Goal: Task Accomplishment & Management: Complete application form

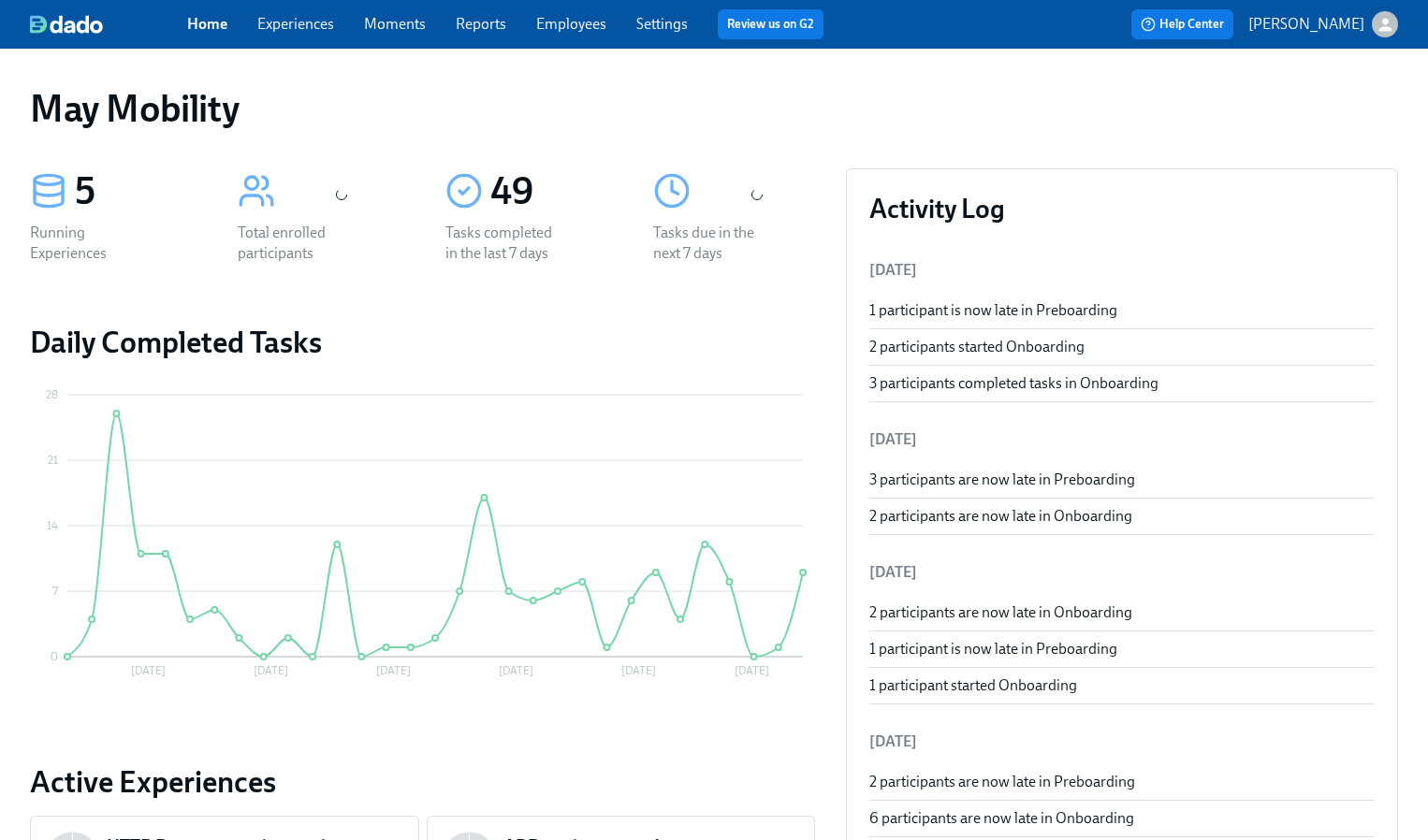
click at [284, 22] on link "Experiences" at bounding box center [296, 23] width 77 height 18
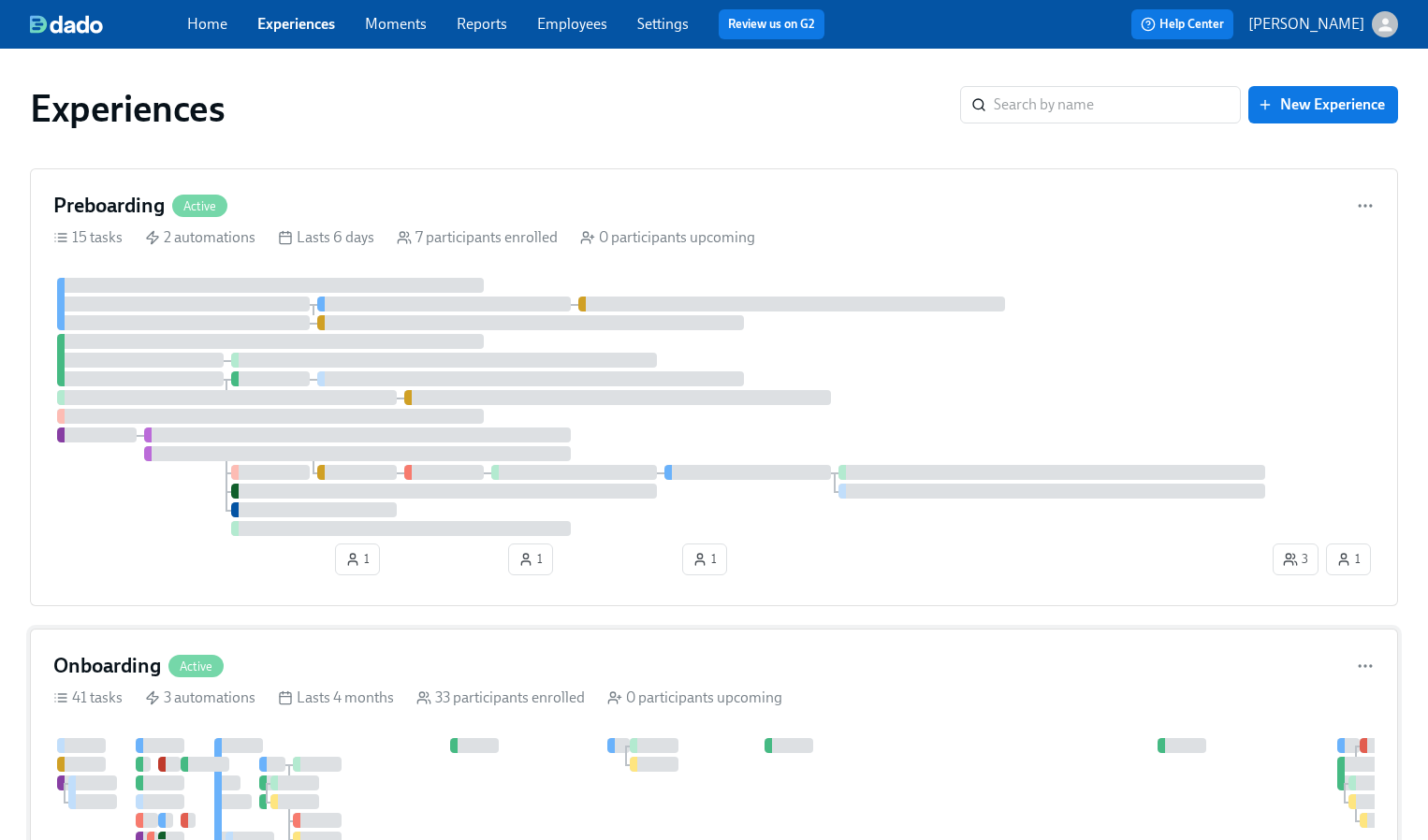
click at [102, 664] on h4 "Onboarding" at bounding box center [107, 665] width 107 height 28
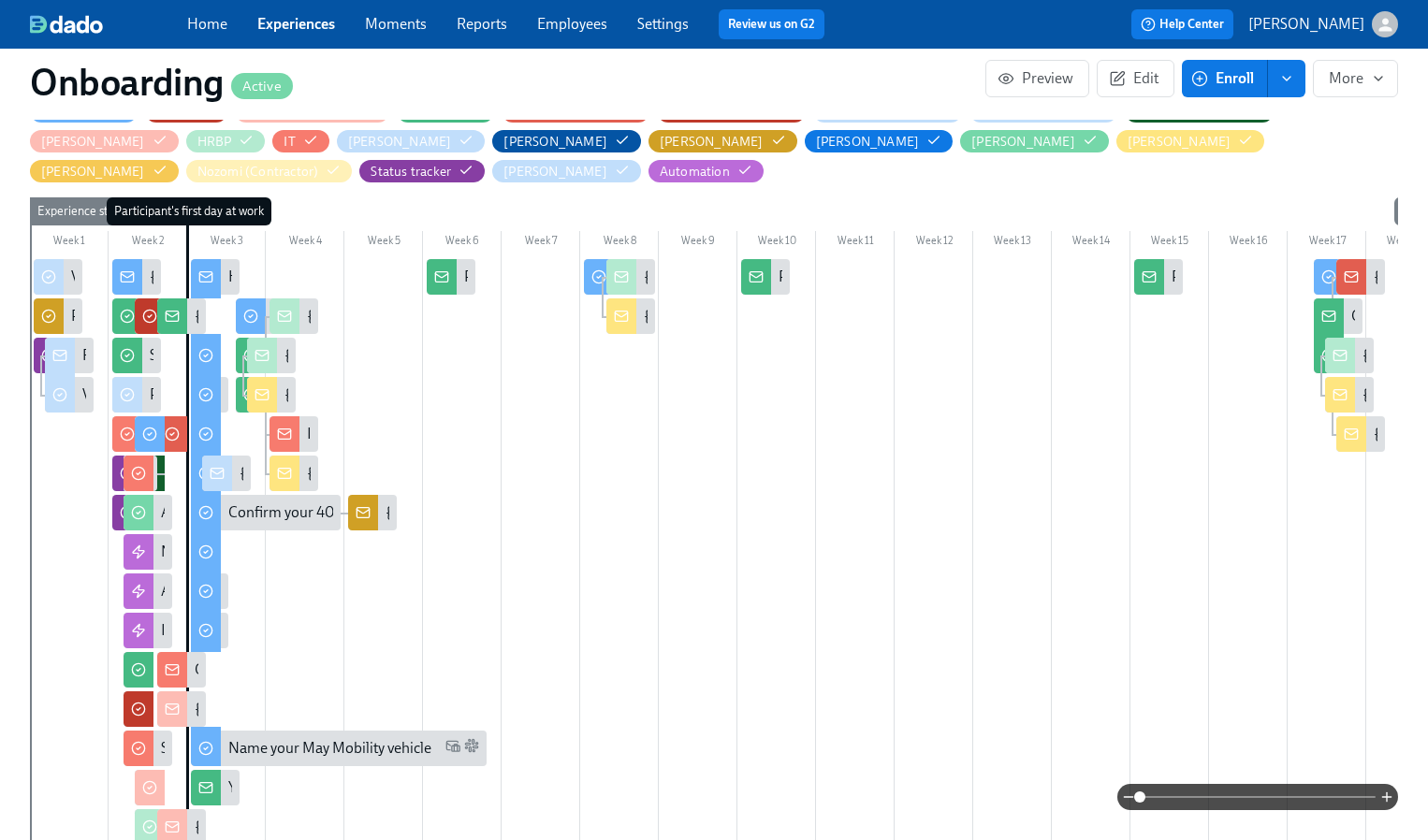
scroll to position [537, 0]
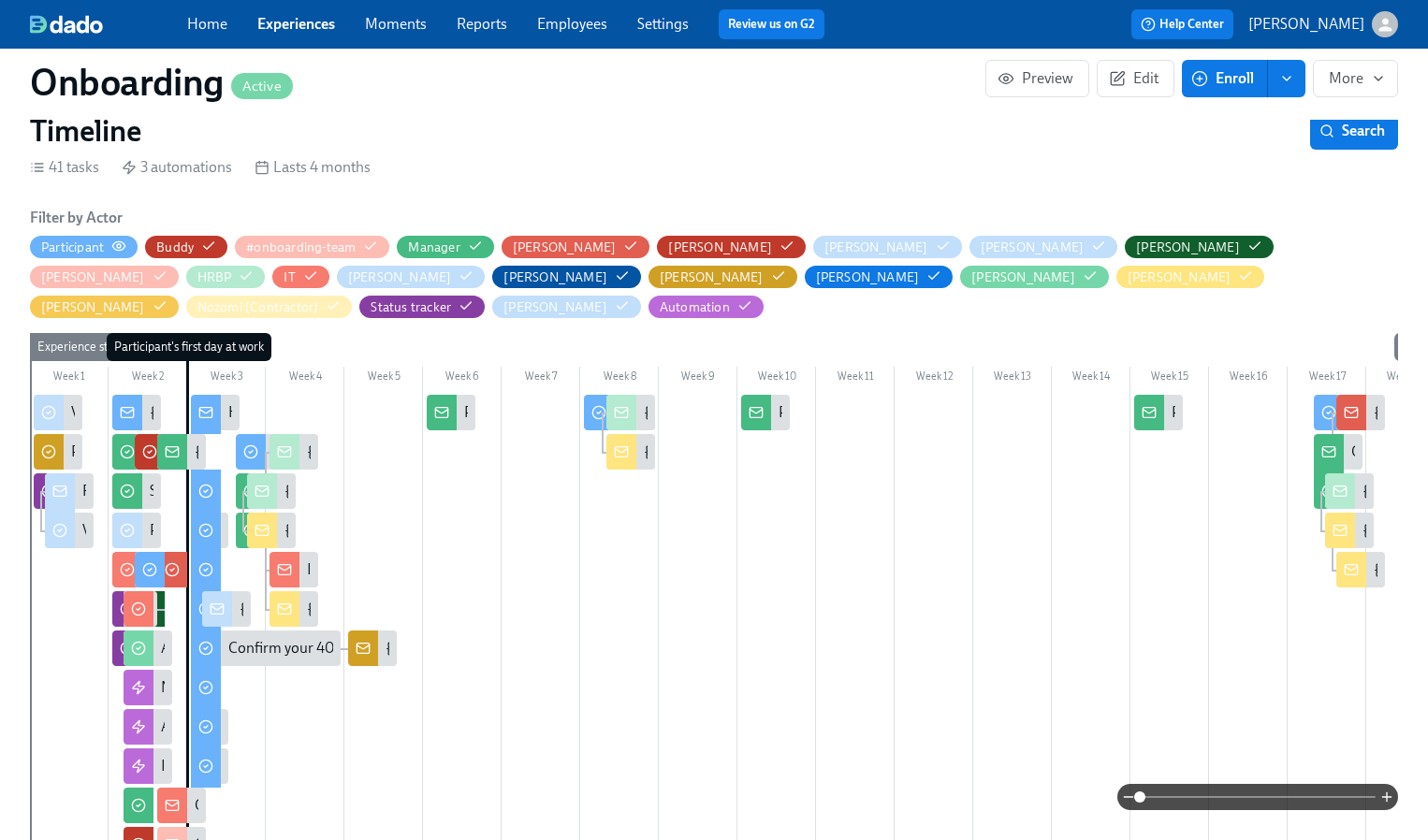
click at [115, 243] on icon "button" at bounding box center [119, 245] width 12 height 9
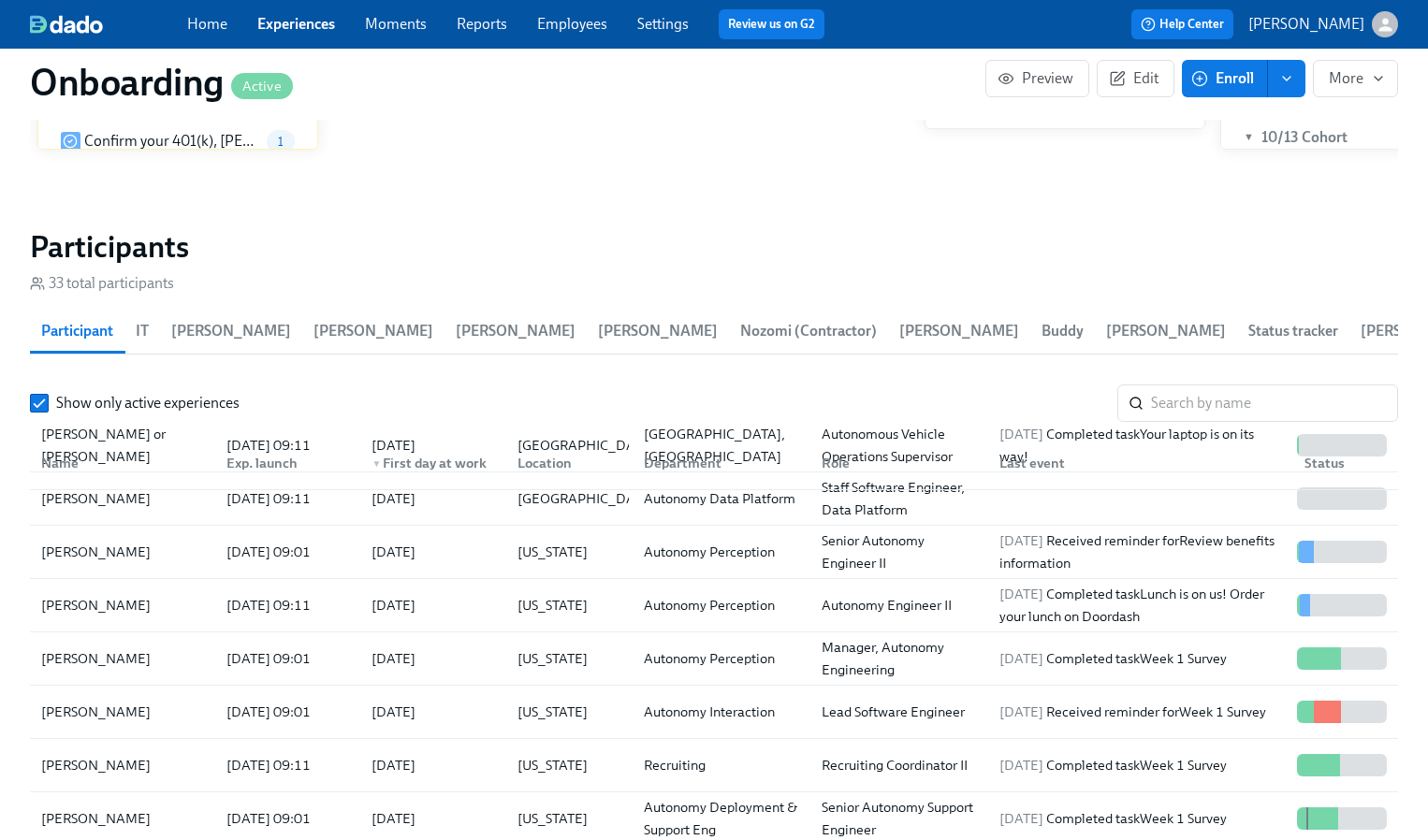
scroll to position [230, 0]
click at [225, 541] on div "2025/09/23 09:01" at bounding box center [268, 552] width 100 height 22
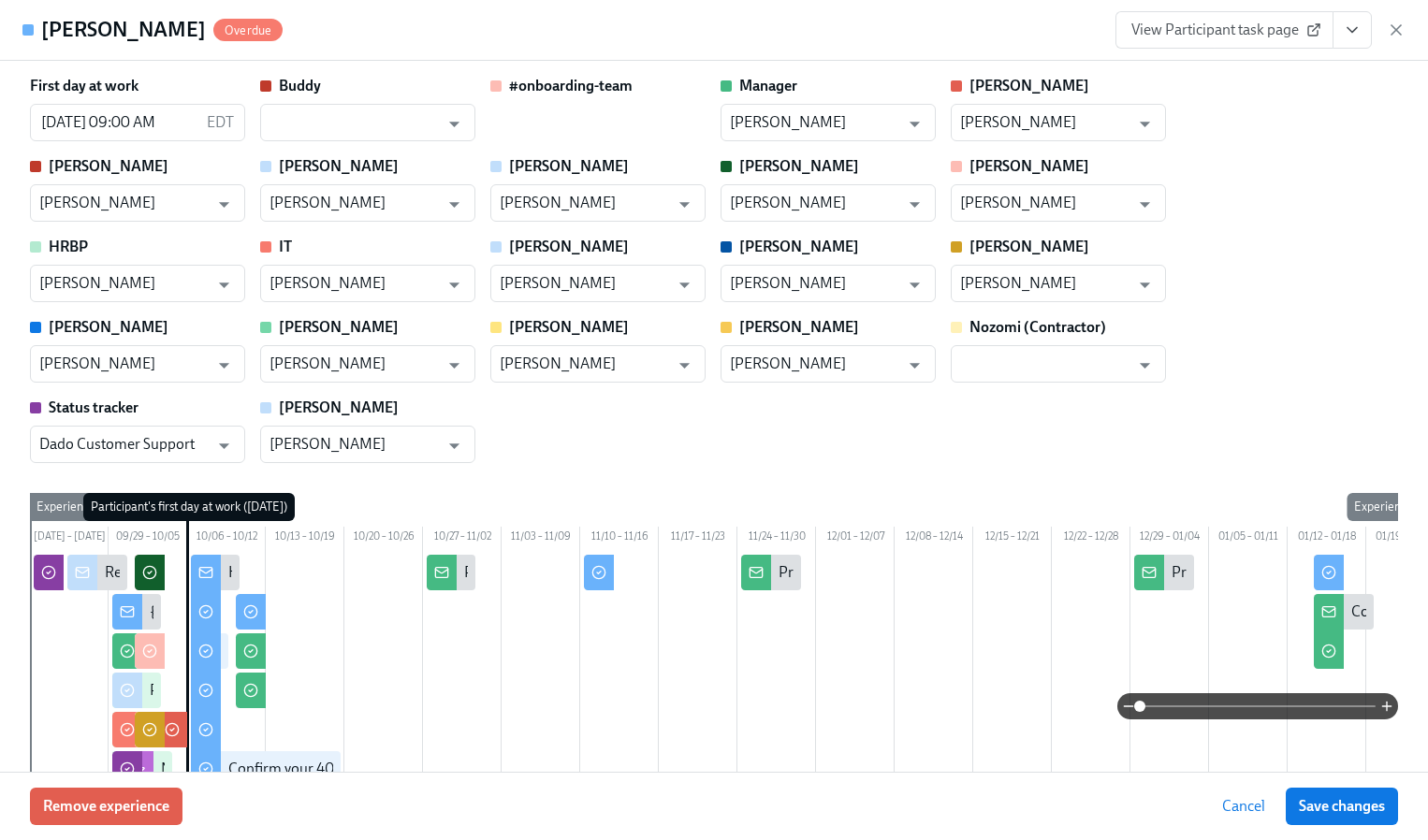
click at [1256, 29] on span "View Participant task page" at bounding box center [1224, 29] width 186 height 19
click at [1390, 29] on icon "button" at bounding box center [1396, 29] width 19 height 19
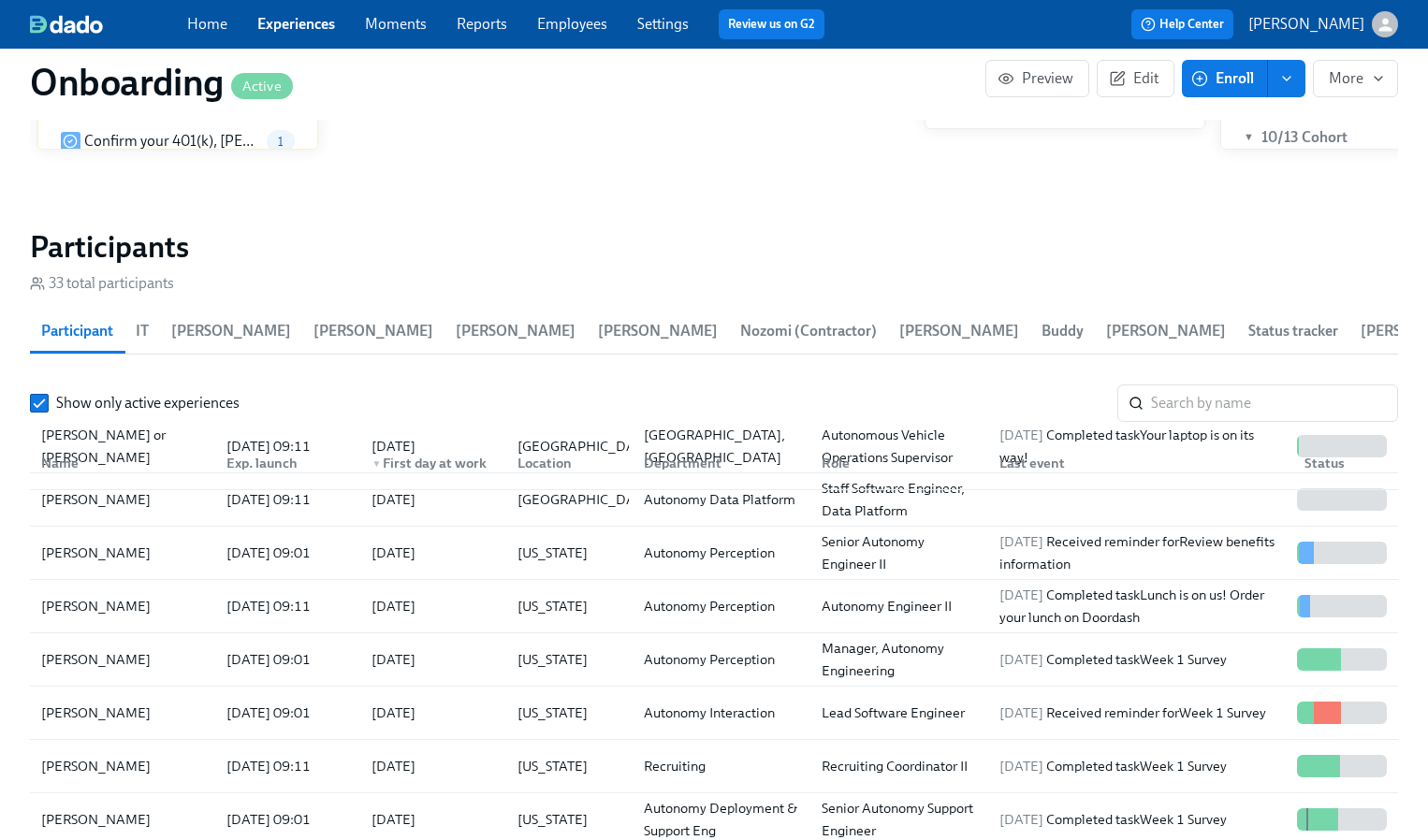
click at [297, 23] on link "Experiences" at bounding box center [297, 23] width 78 height 18
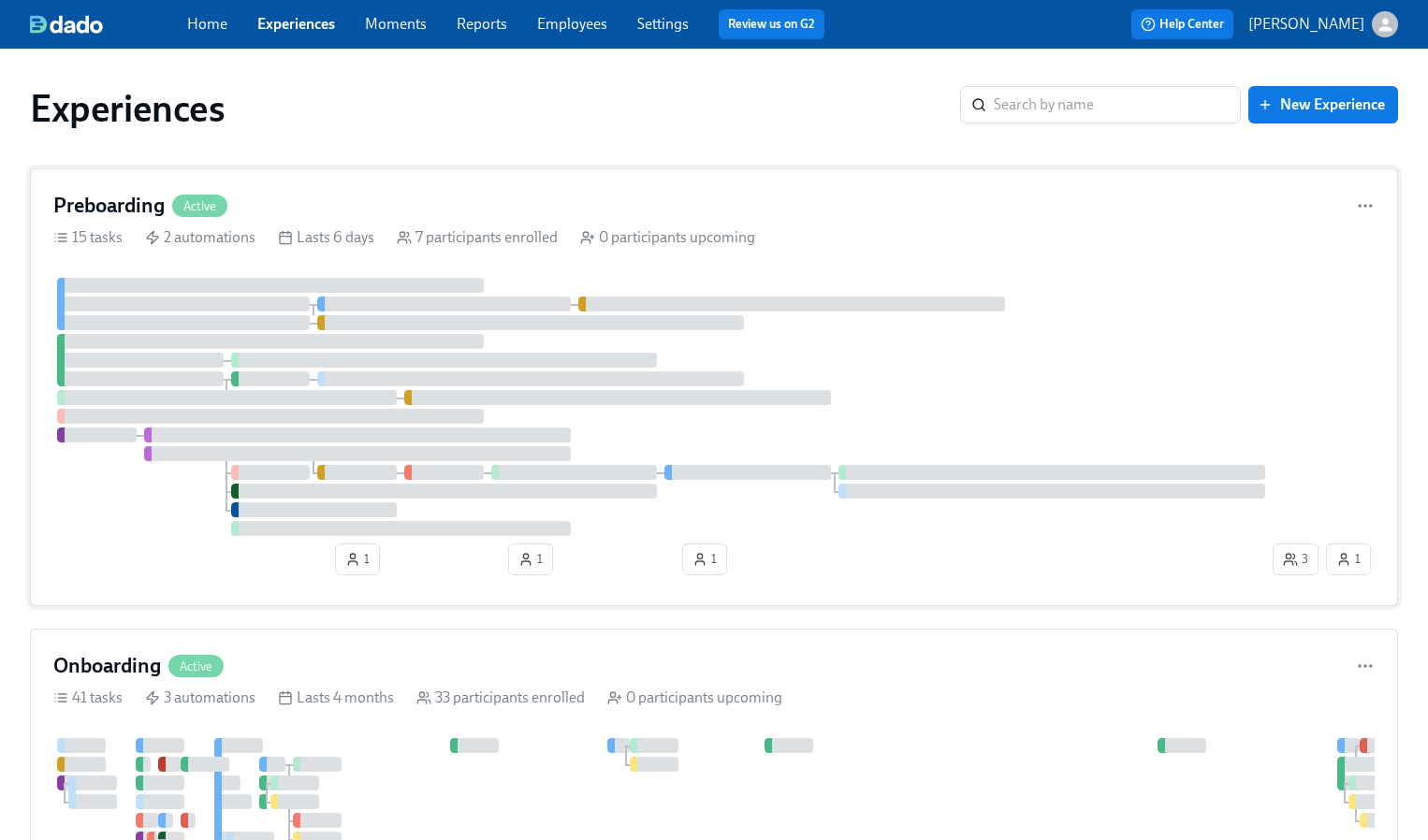
click at [239, 202] on div "Preboarding Active" at bounding box center [714, 206] width 1322 height 28
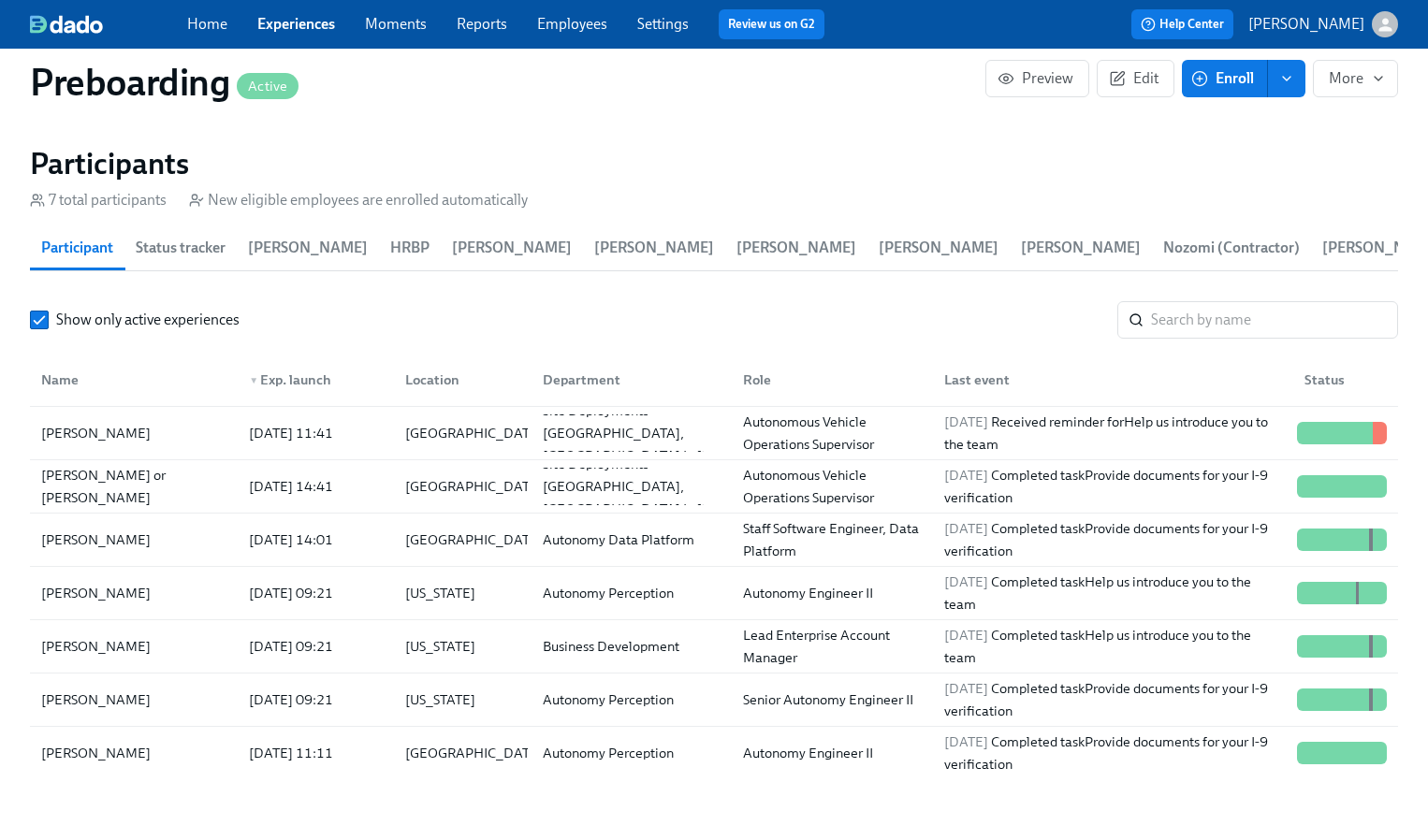
scroll to position [1900, 0]
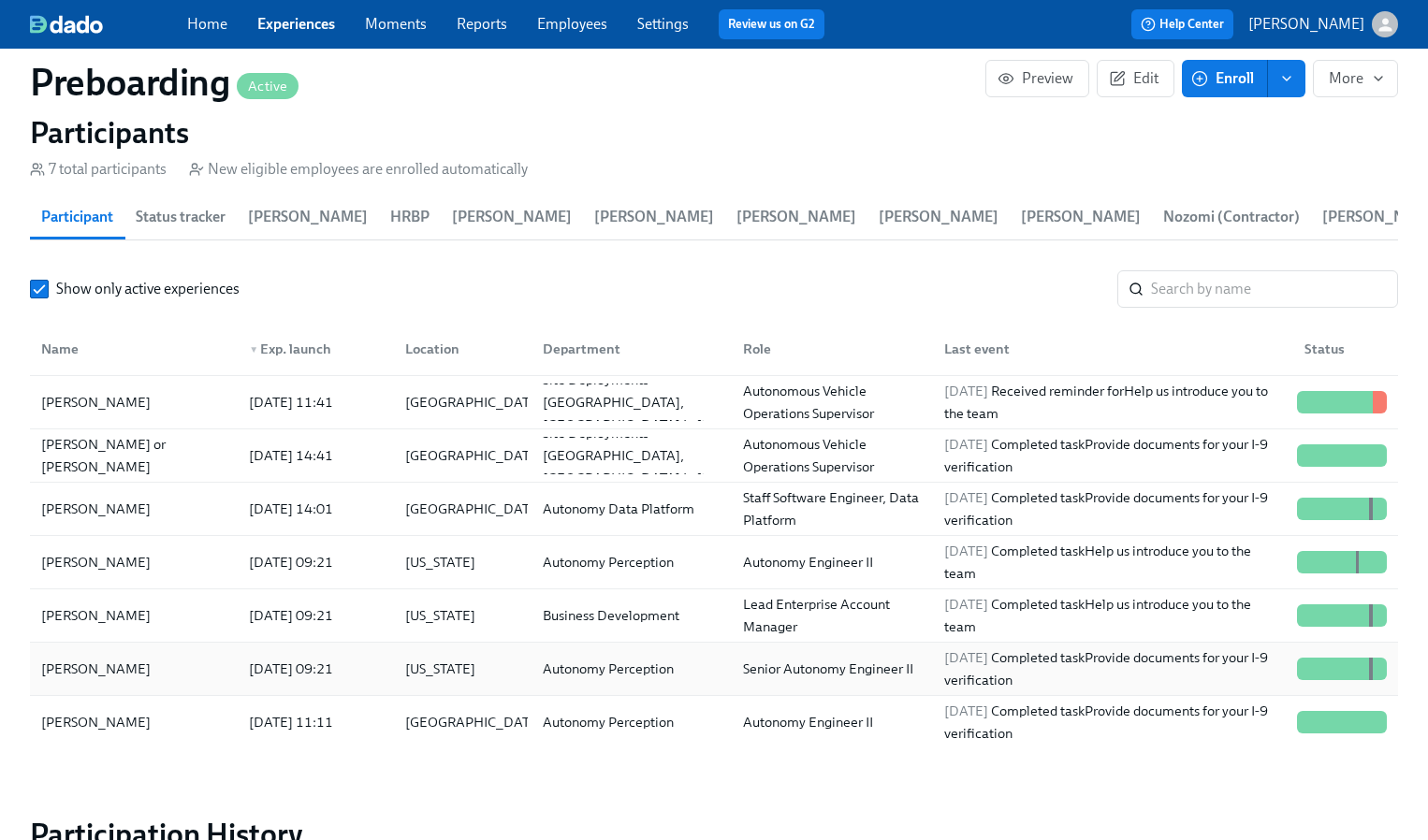
click at [176, 660] on div "Seoho Kang" at bounding box center [134, 668] width 200 height 37
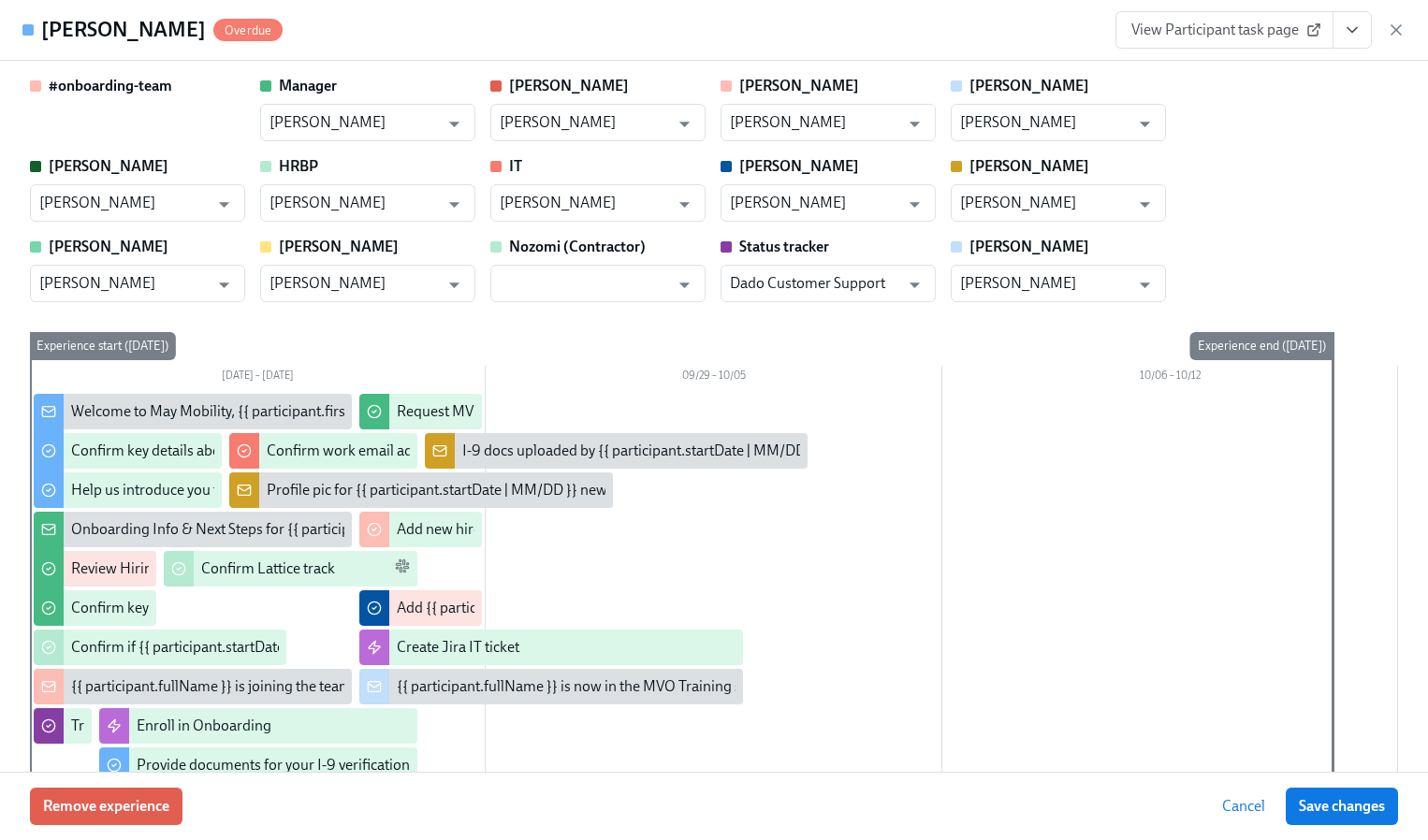
click at [1262, 38] on link "View Participant task page" at bounding box center [1224, 30] width 218 height 37
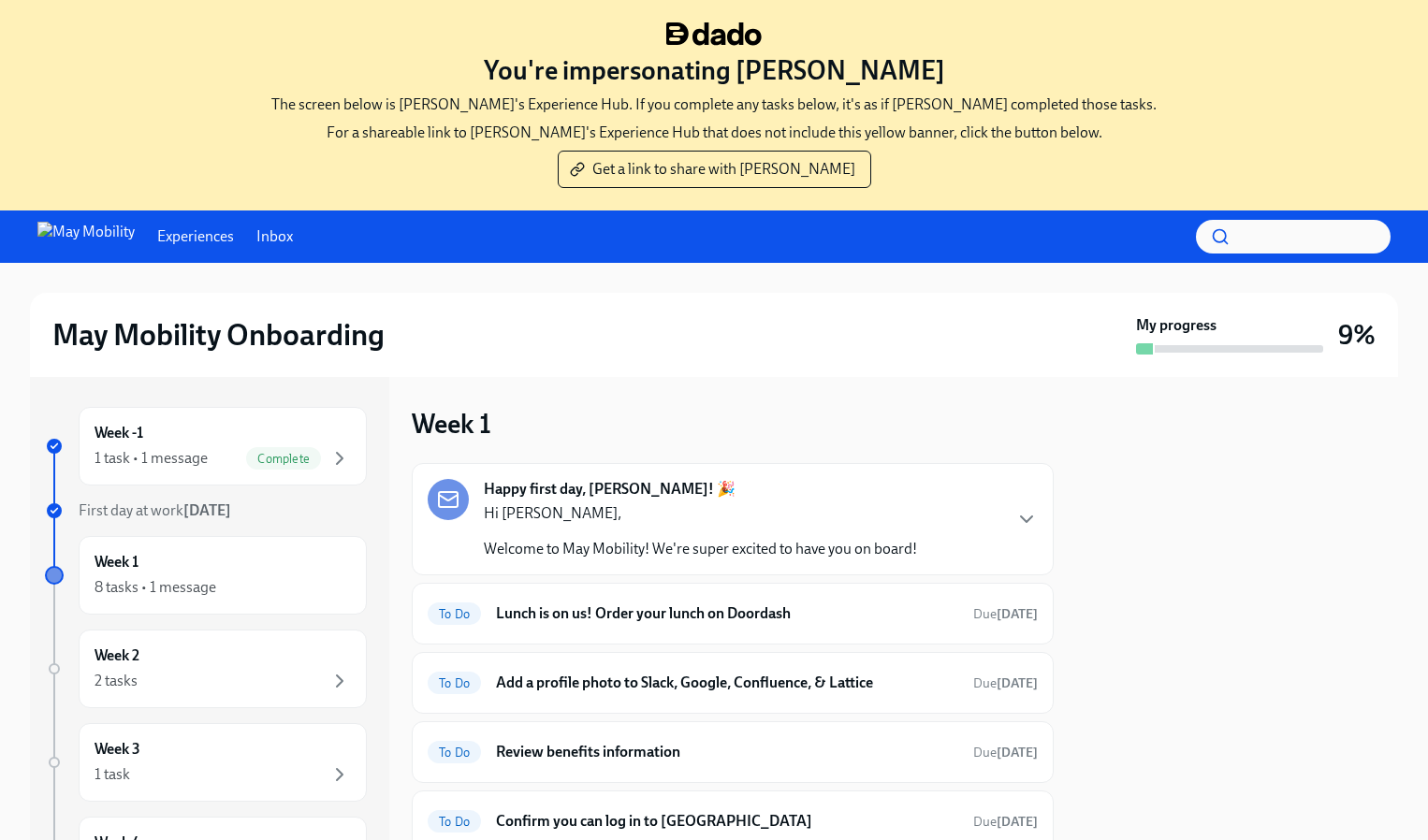
click at [849, 509] on p "Hi [PERSON_NAME]," at bounding box center [701, 513] width 433 height 20
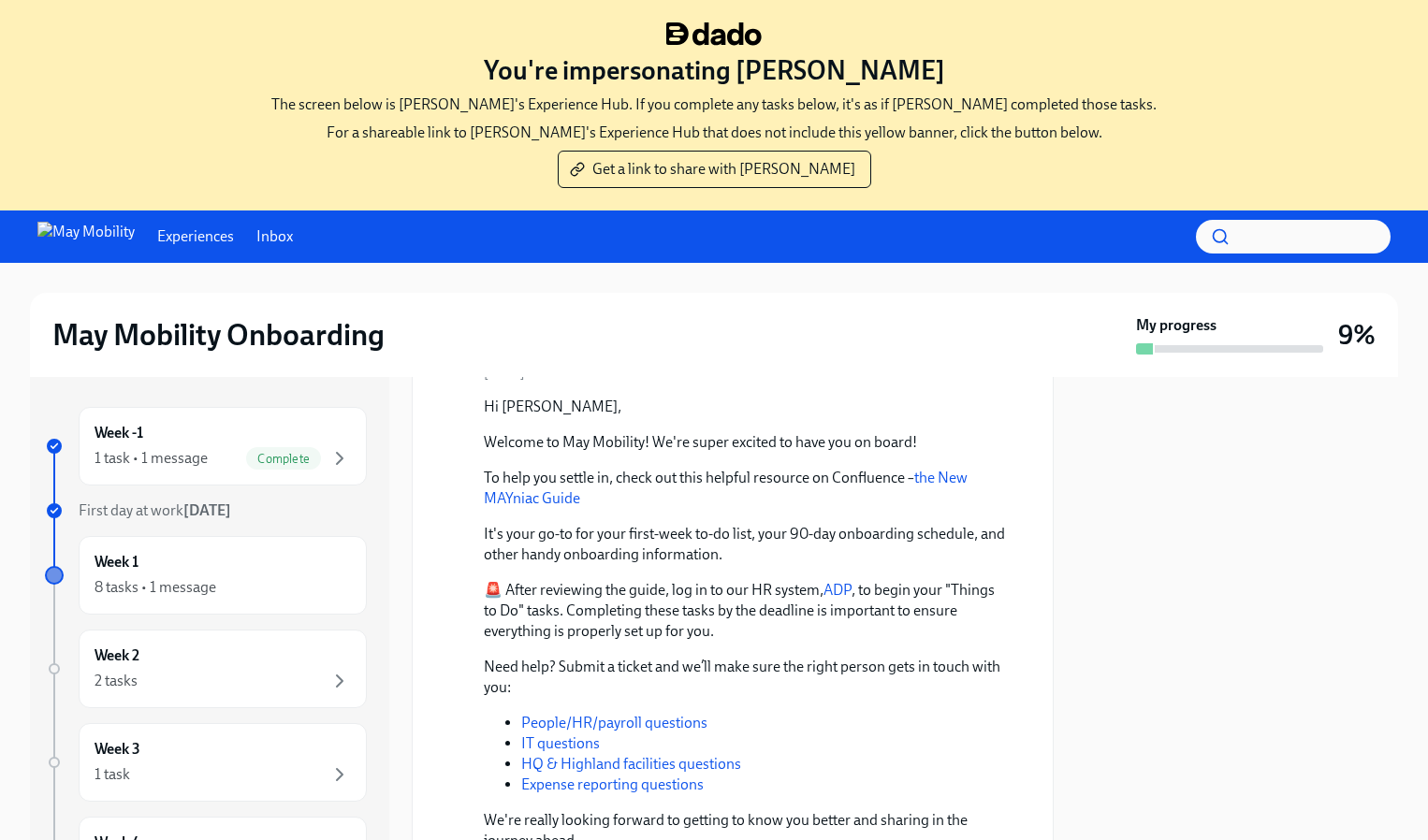
scroll to position [216, 0]
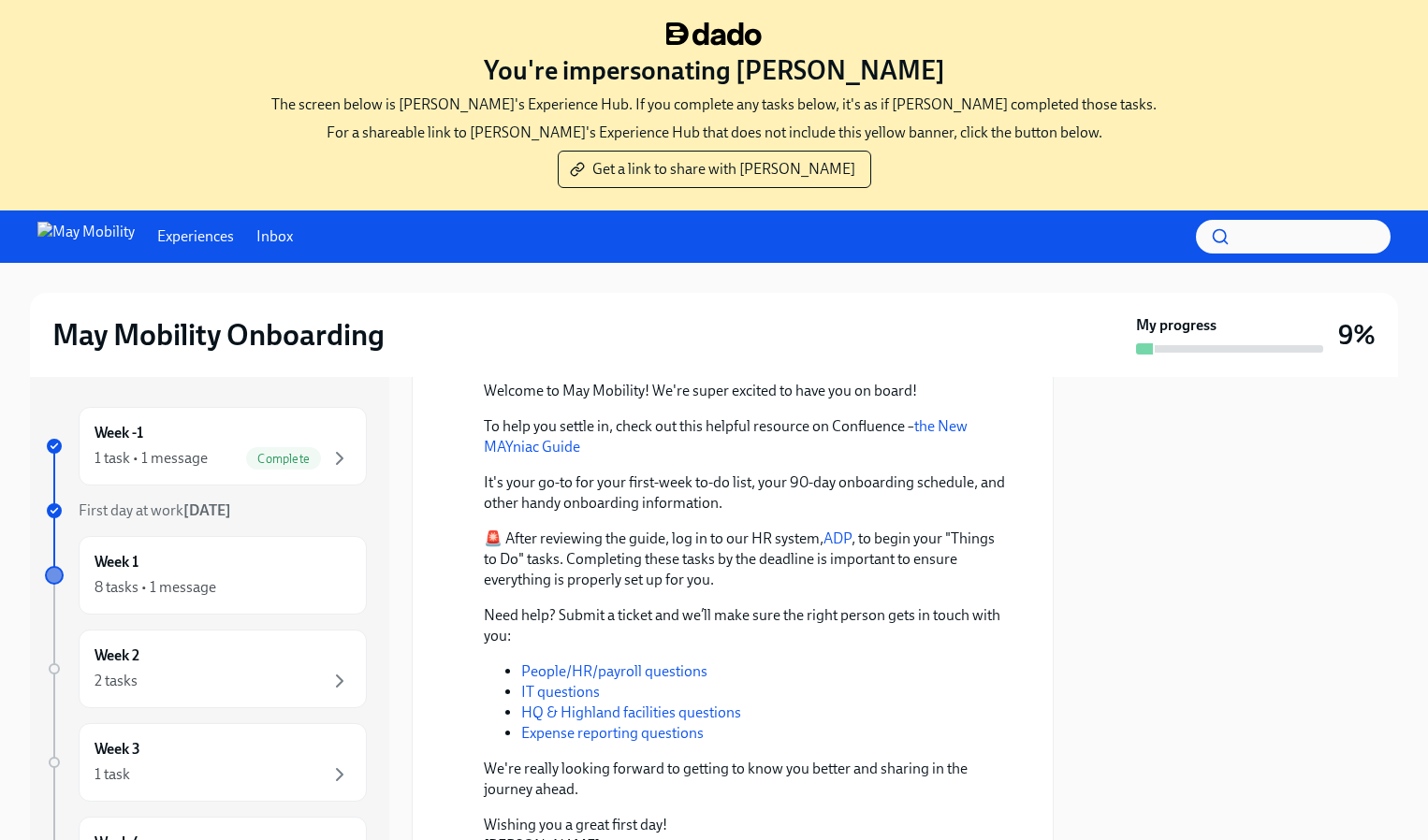
click at [948, 426] on link "the New MAYniac Guide" at bounding box center [726, 436] width 484 height 38
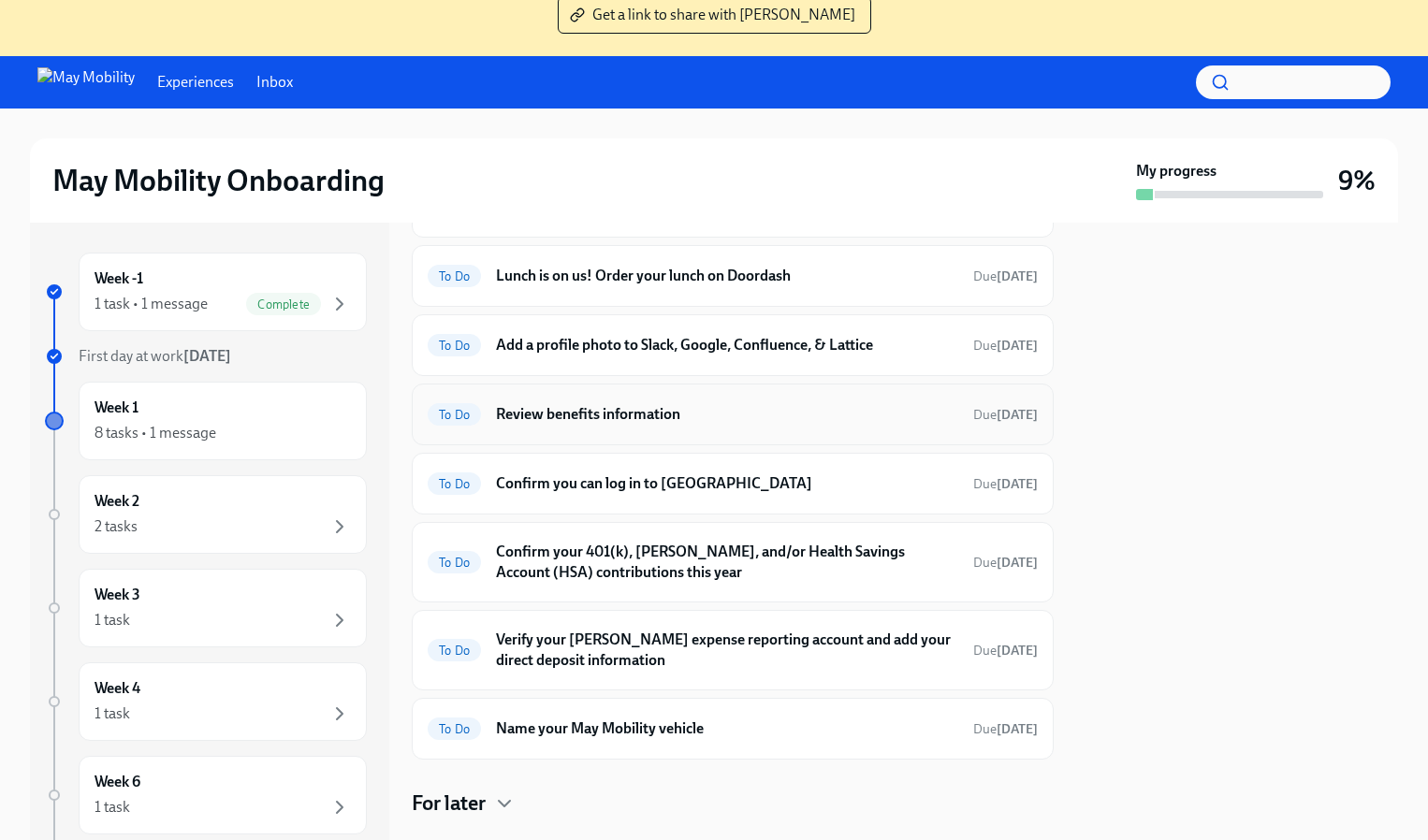
scroll to position [192, 0]
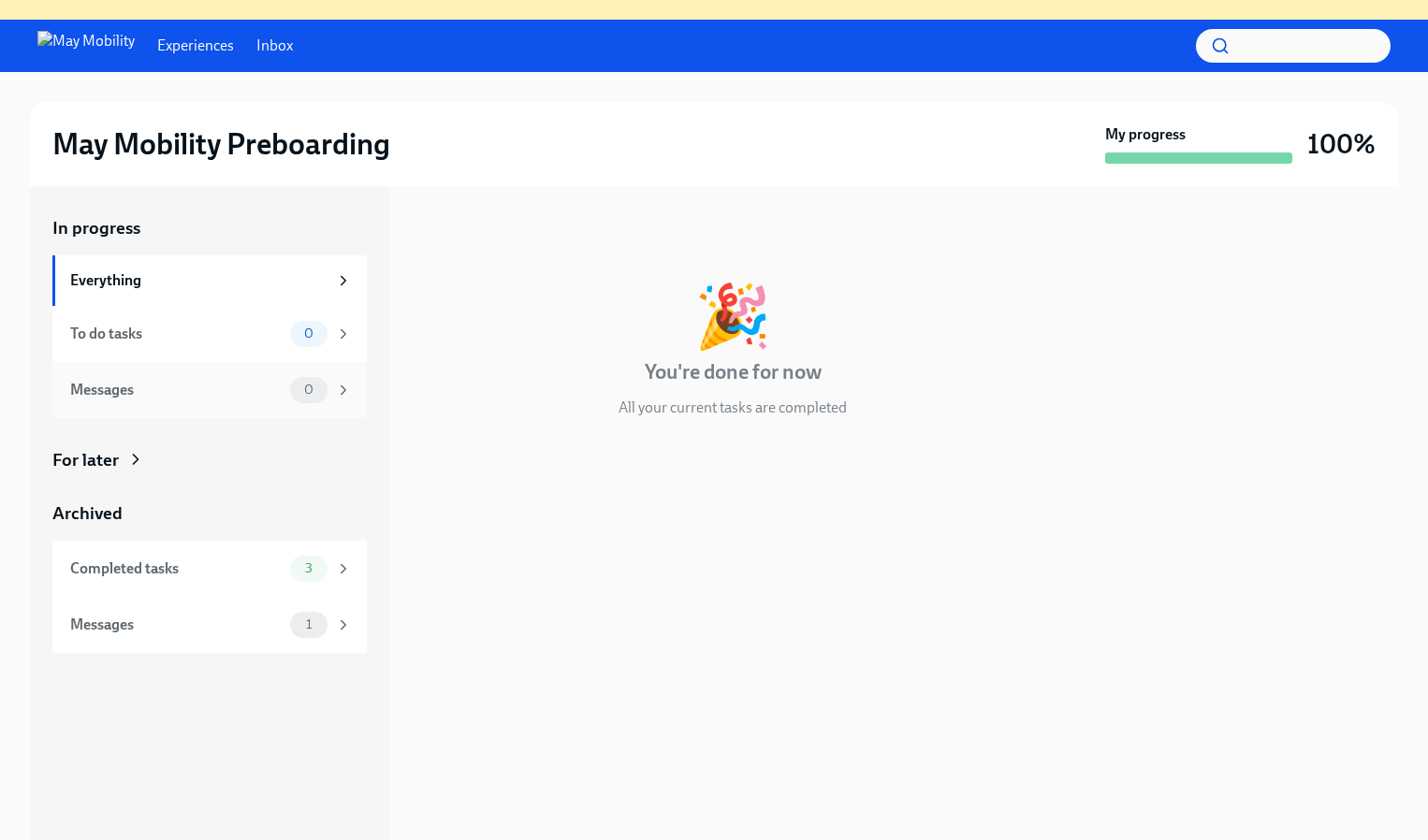
scroll to position [192, 0]
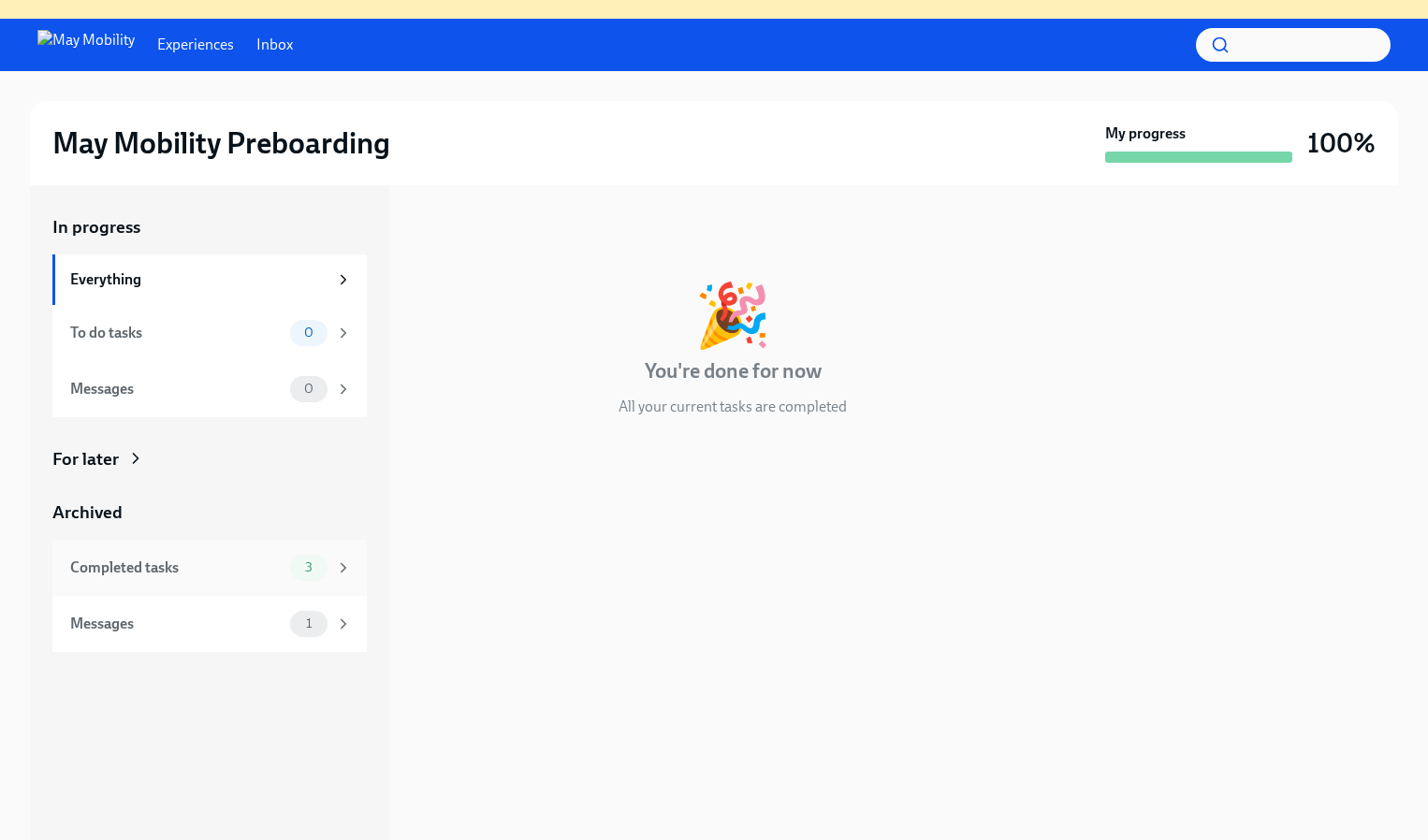
click at [294, 575] on span "3" at bounding box center [308, 567] width 30 height 14
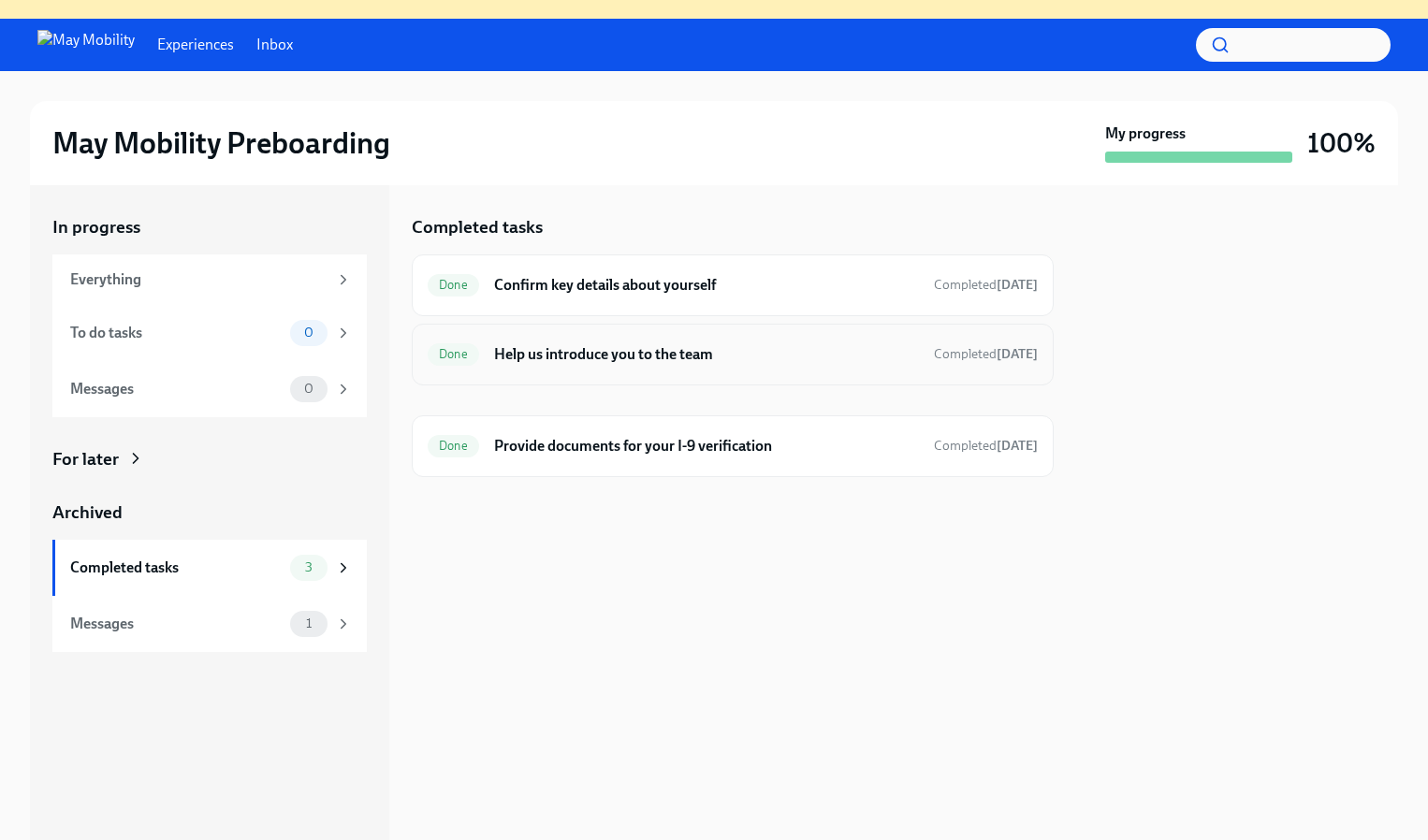
click at [603, 375] on div "Done Help us introduce you to the team Completed 11 days ago" at bounding box center [733, 354] width 642 height 61
click at [669, 341] on div "Done Help us introduce you to the team Completed 11 days ago" at bounding box center [732, 354] width 610 height 30
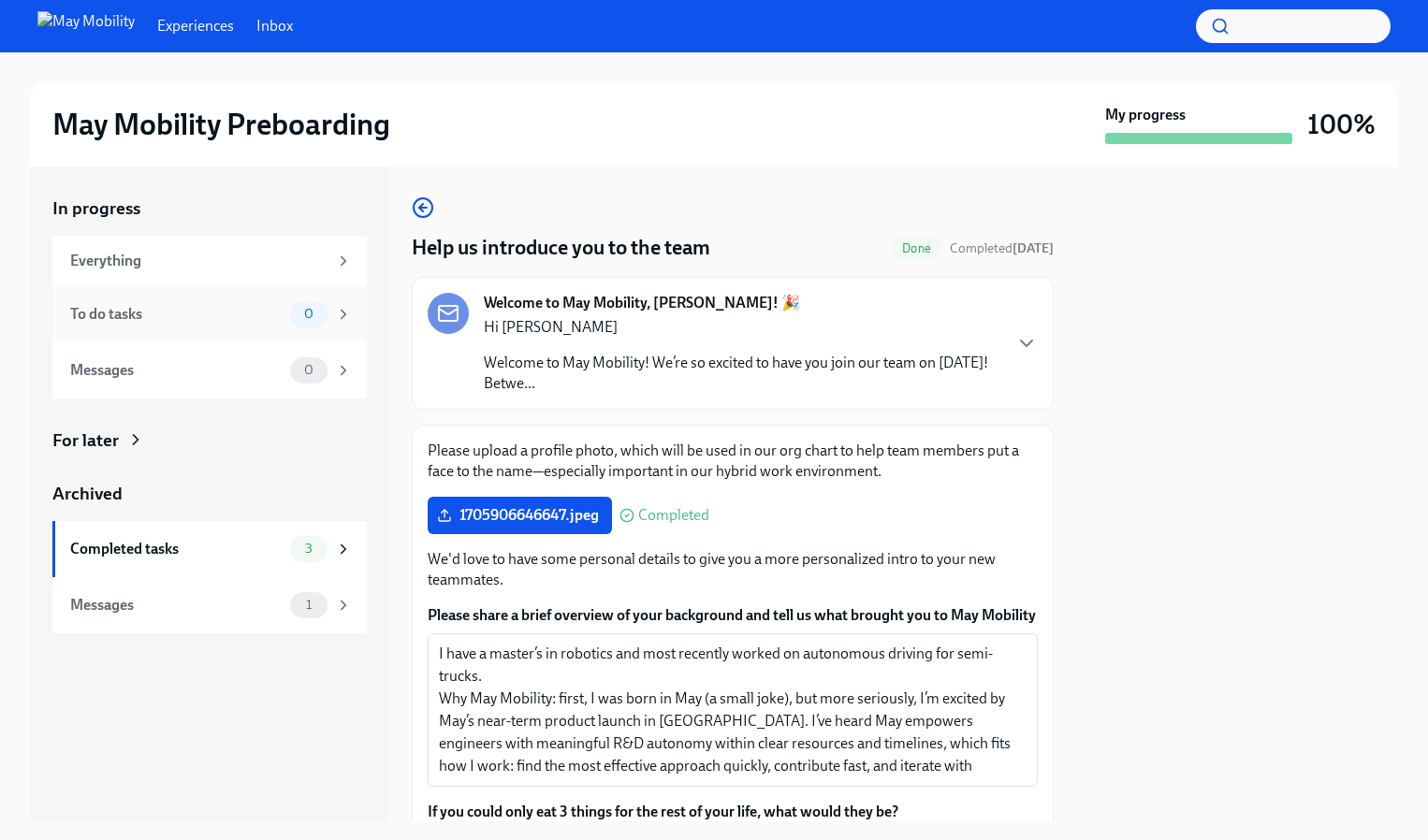
click at [211, 297] on div "To do tasks 0" at bounding box center [210, 314] width 314 height 57
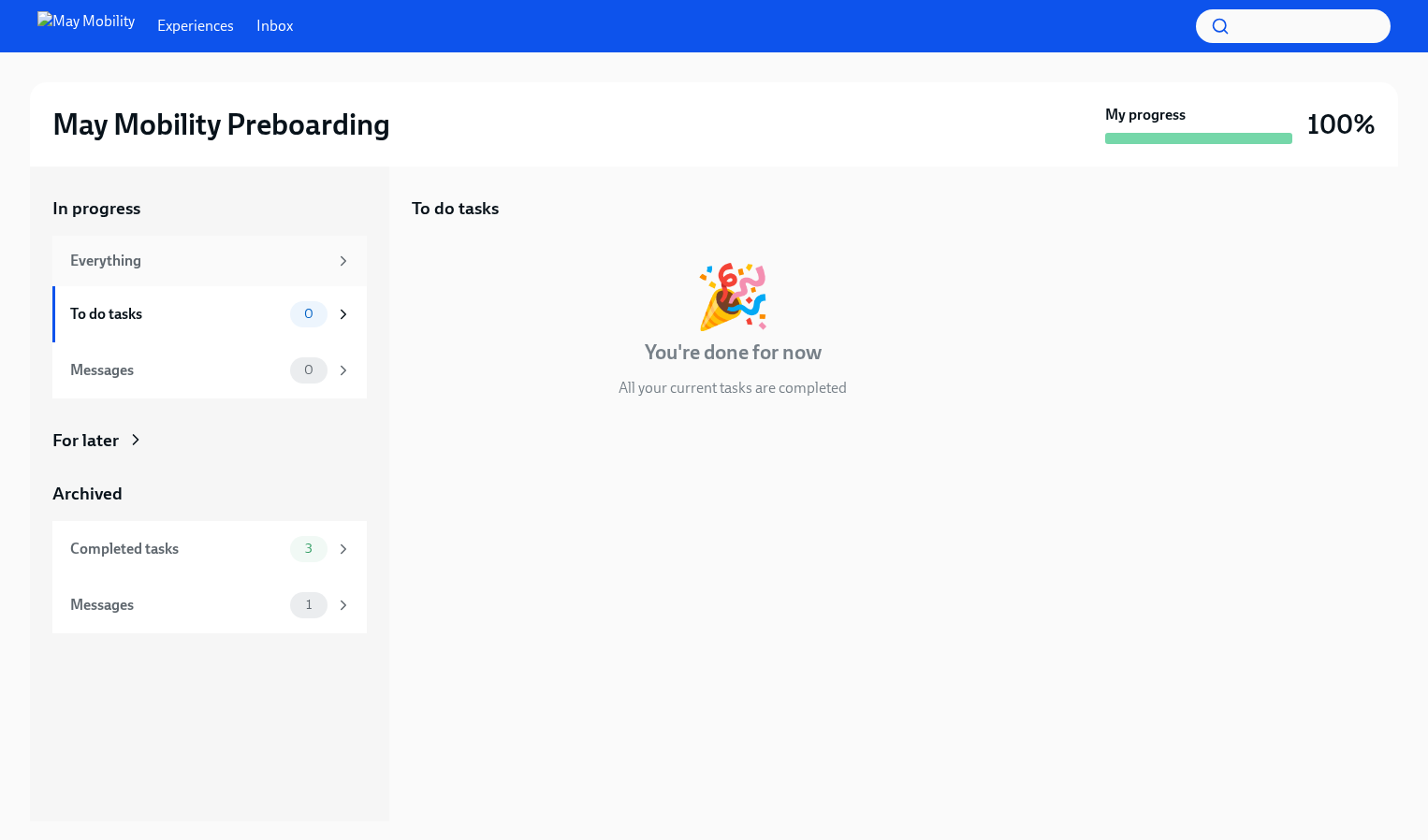
click at [214, 264] on div "Everything" at bounding box center [199, 260] width 258 height 20
click at [258, 236] on div "Everything" at bounding box center [210, 261] width 314 height 51
click at [290, 261] on div "Everything" at bounding box center [199, 260] width 258 height 20
click at [92, 565] on div "Completed tasks 3" at bounding box center [210, 549] width 314 height 57
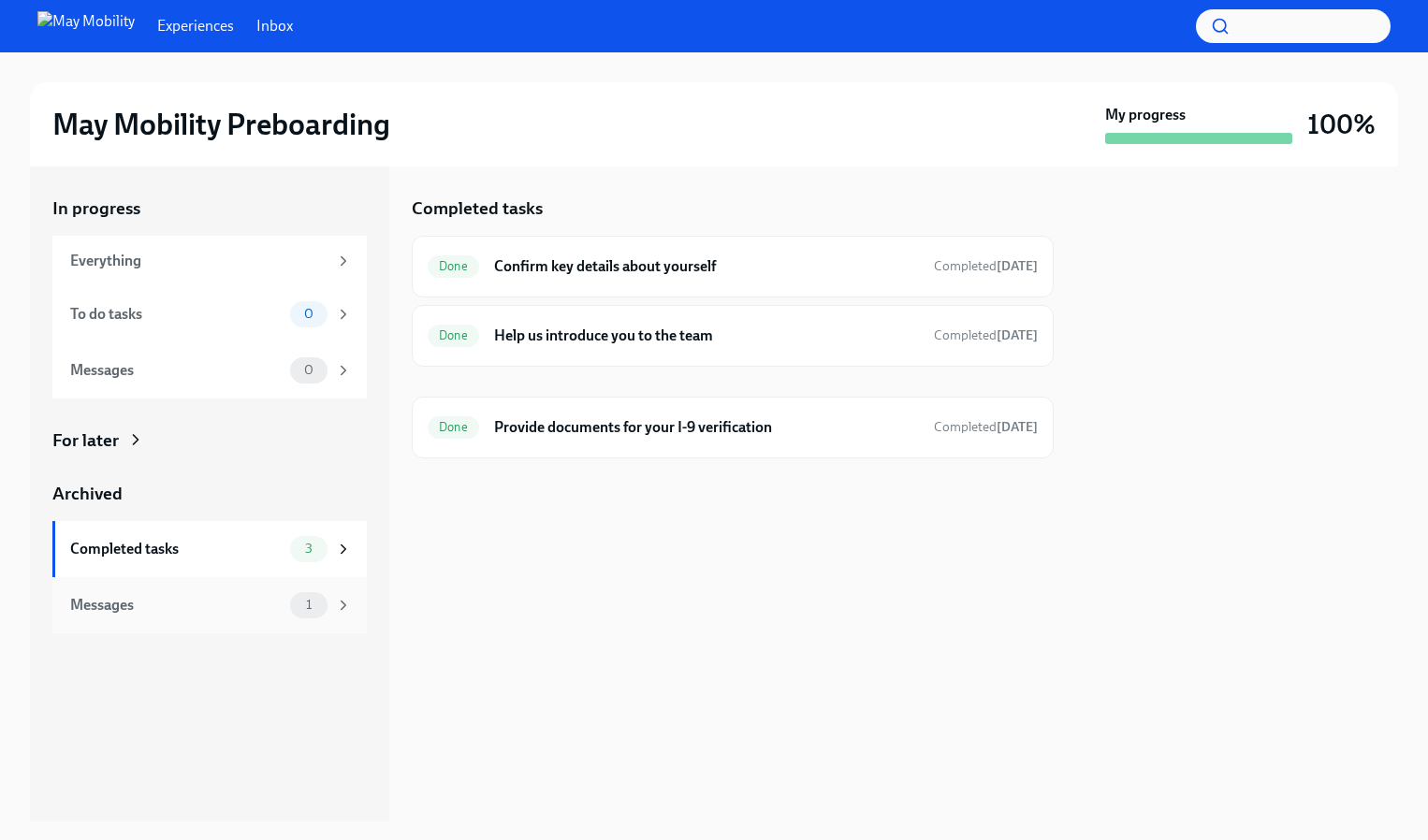
click at [112, 602] on div "Messages" at bounding box center [177, 605] width 213 height 20
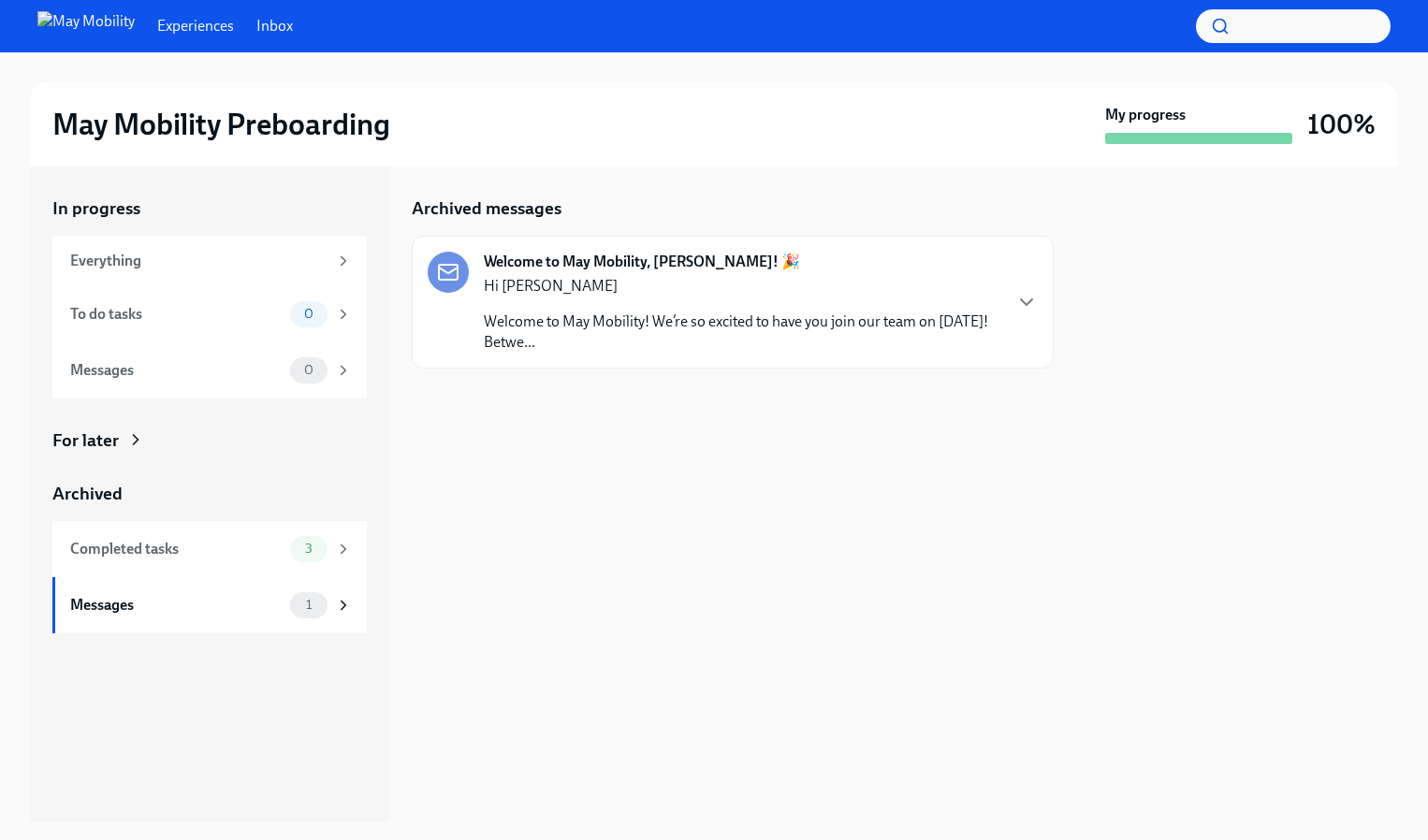
click at [716, 329] on p "Welcome to May Mobility! We’re so excited to have you join our team on Oct 06 2…" at bounding box center [742, 332] width 516 height 41
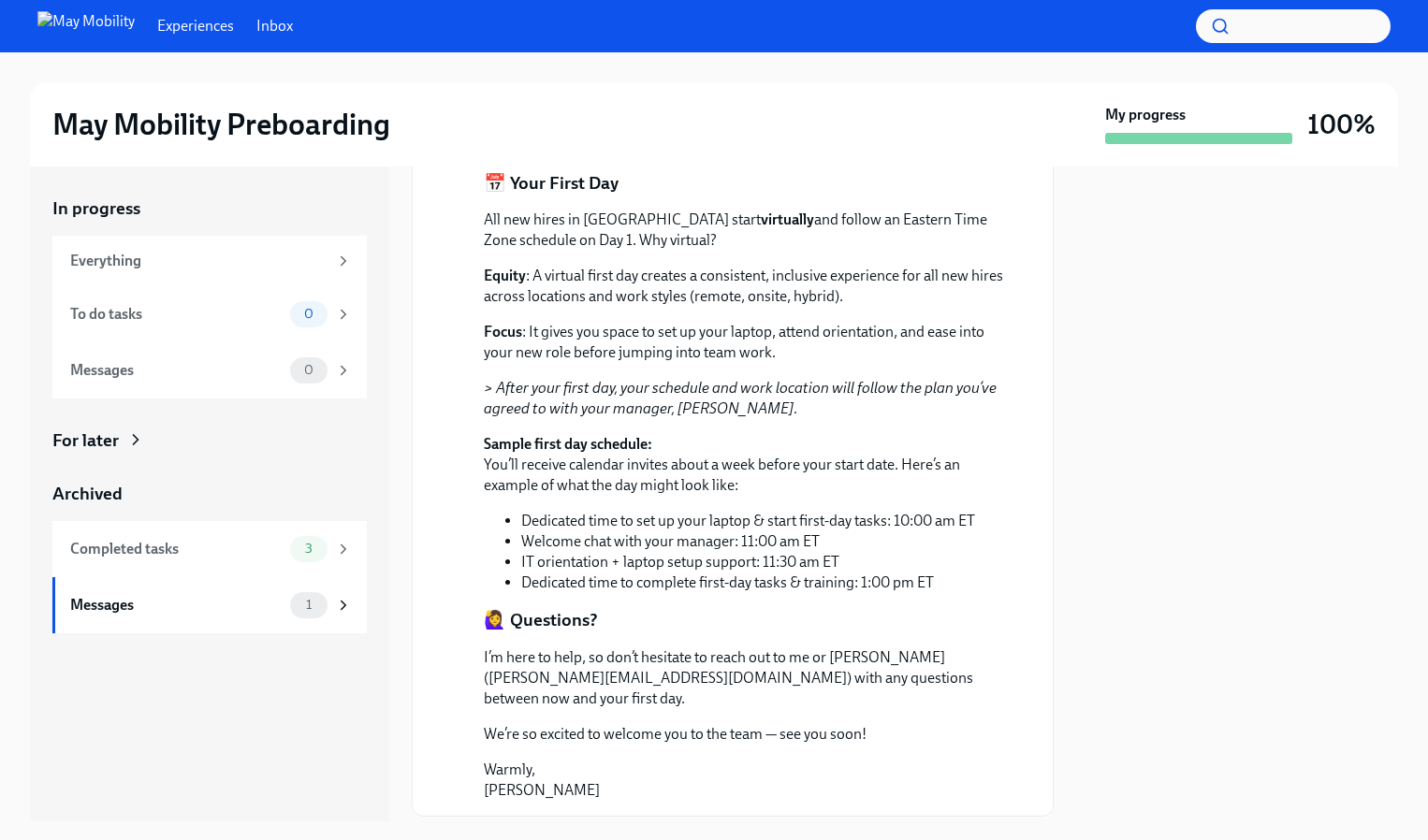
scroll to position [978, 0]
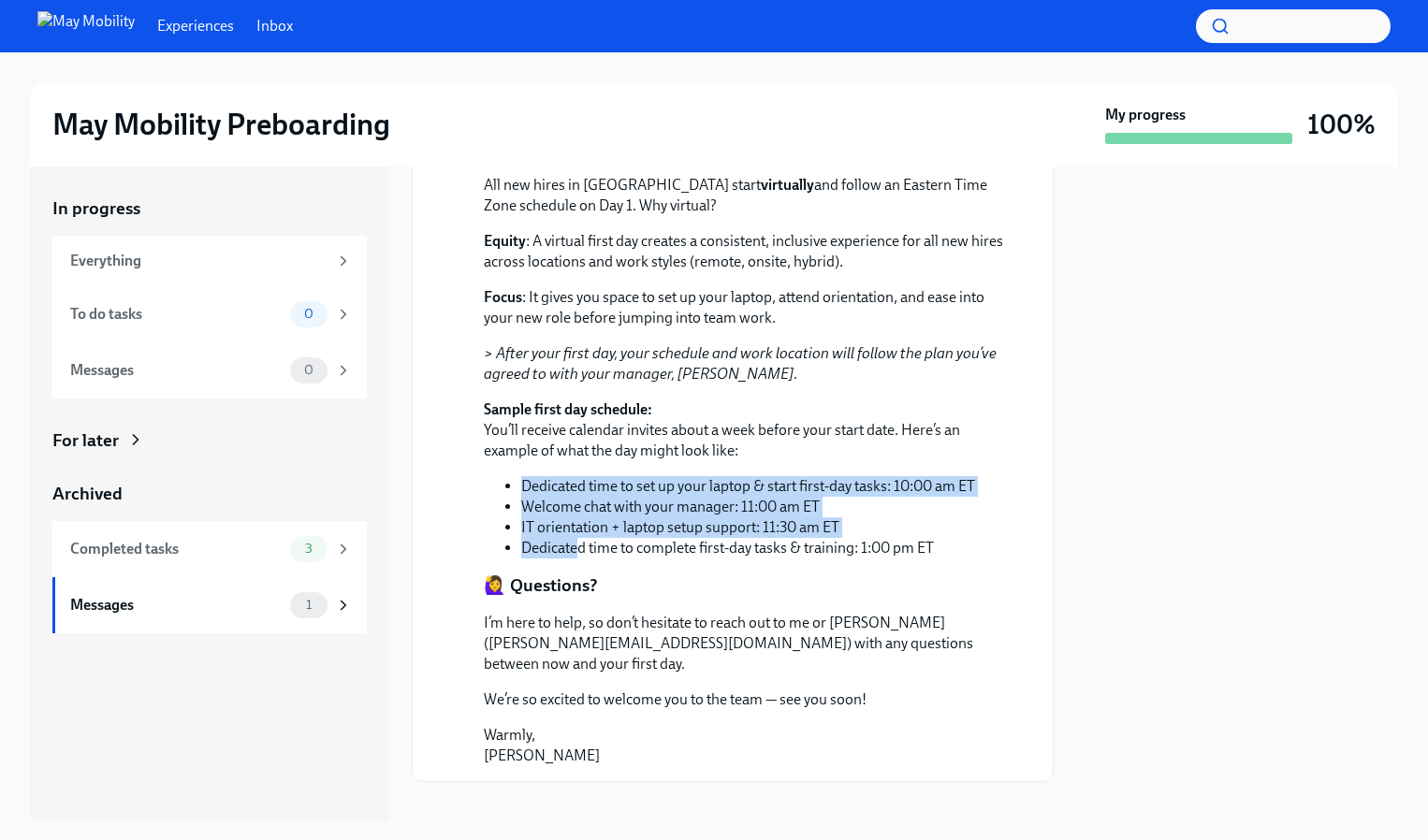
drag, startPoint x: 564, startPoint y: 472, endPoint x: 580, endPoint y: 544, distance: 73.8
click at [580, 545] on div "All new hires in North America start virtually and follow an Eastern Time Zone …" at bounding box center [746, 366] width 524 height 383
click at [580, 544] on li "Dedicated time to complete first-day tasks & training: 1:00 pm ET" at bounding box center [764, 547] width 487 height 20
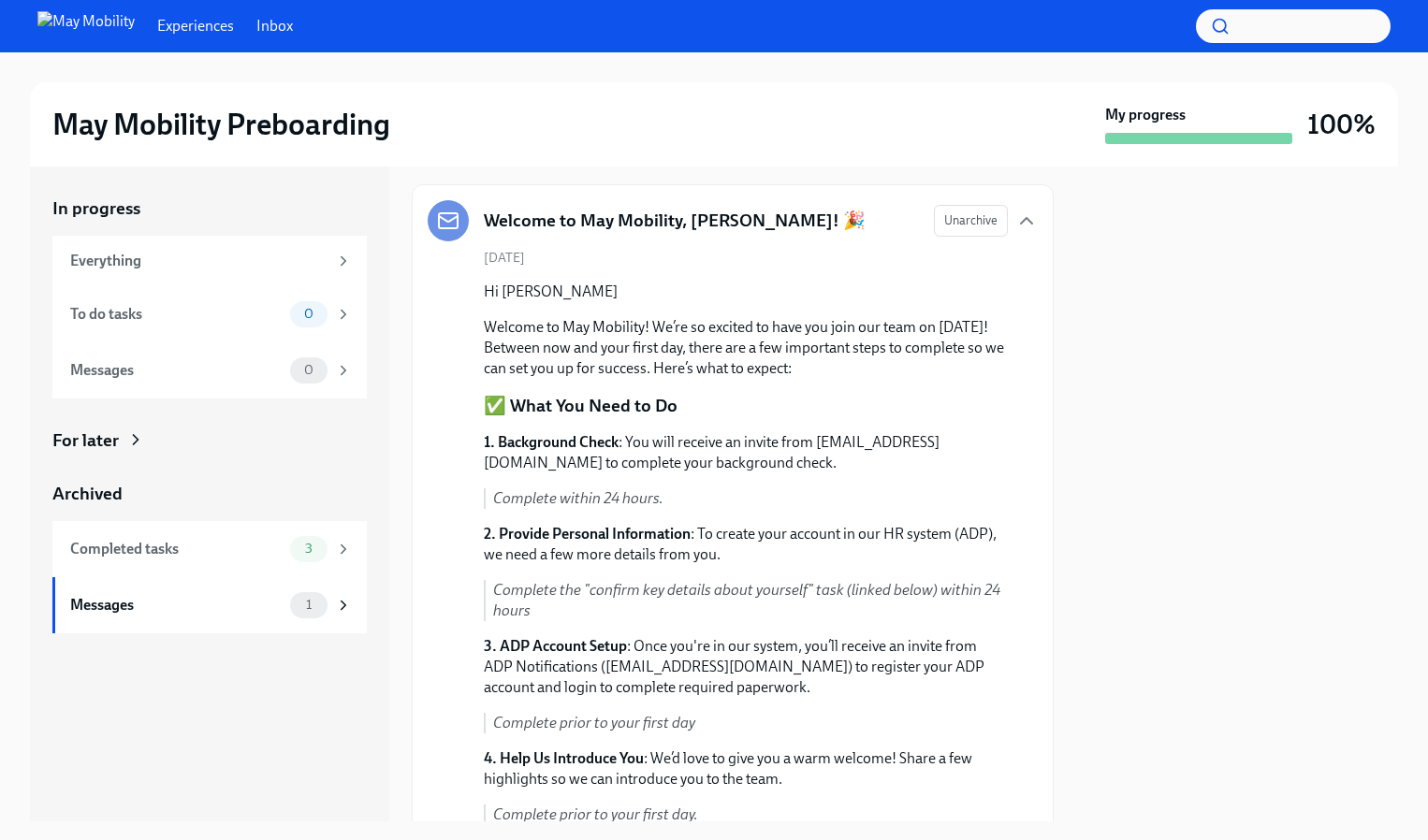
scroll to position [0, 0]
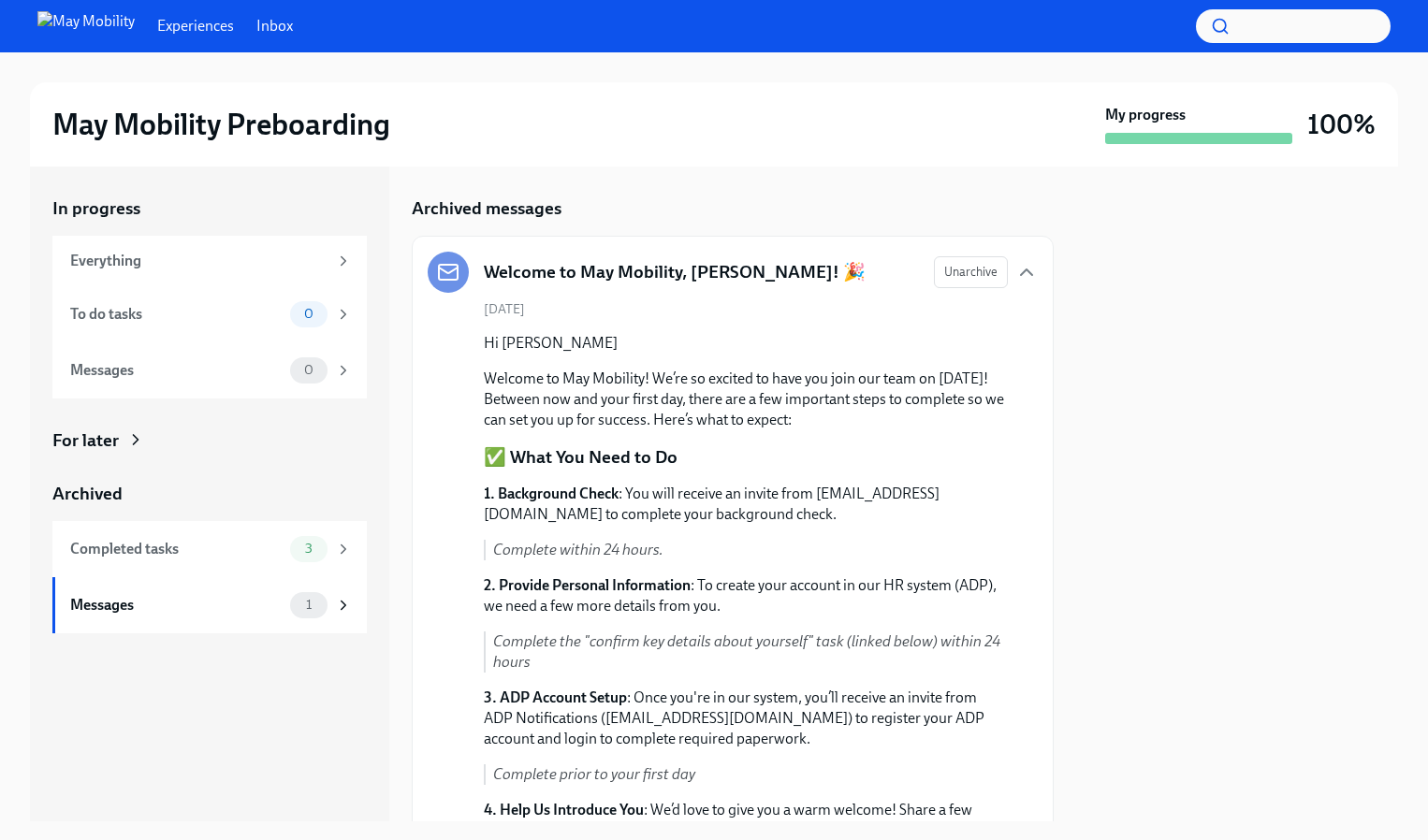
click at [257, 31] on link "Inbox" at bounding box center [274, 25] width 36 height 20
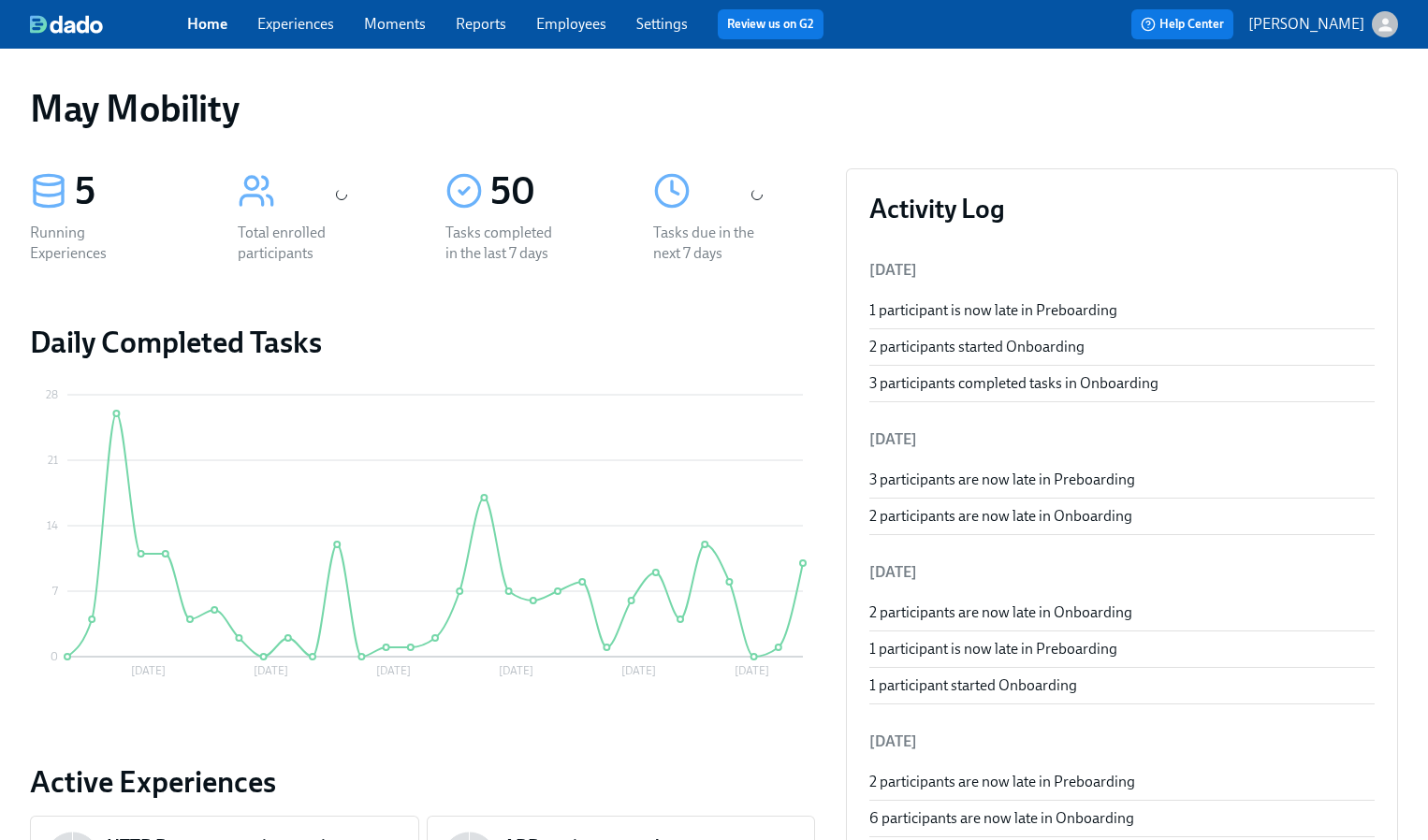
click at [301, 23] on link "Experiences" at bounding box center [296, 23] width 77 height 18
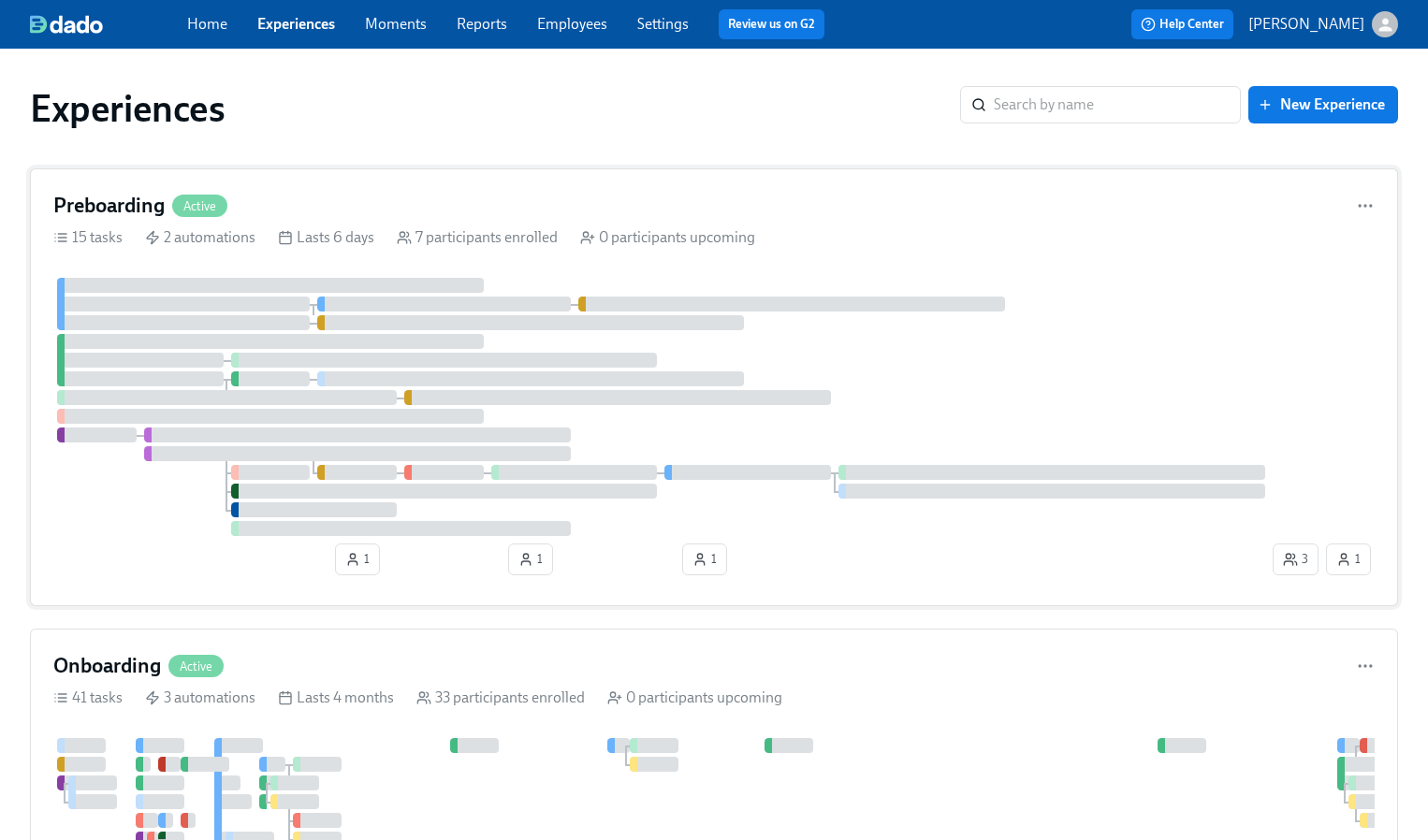
click at [291, 195] on div "Preboarding Active" at bounding box center [714, 206] width 1322 height 28
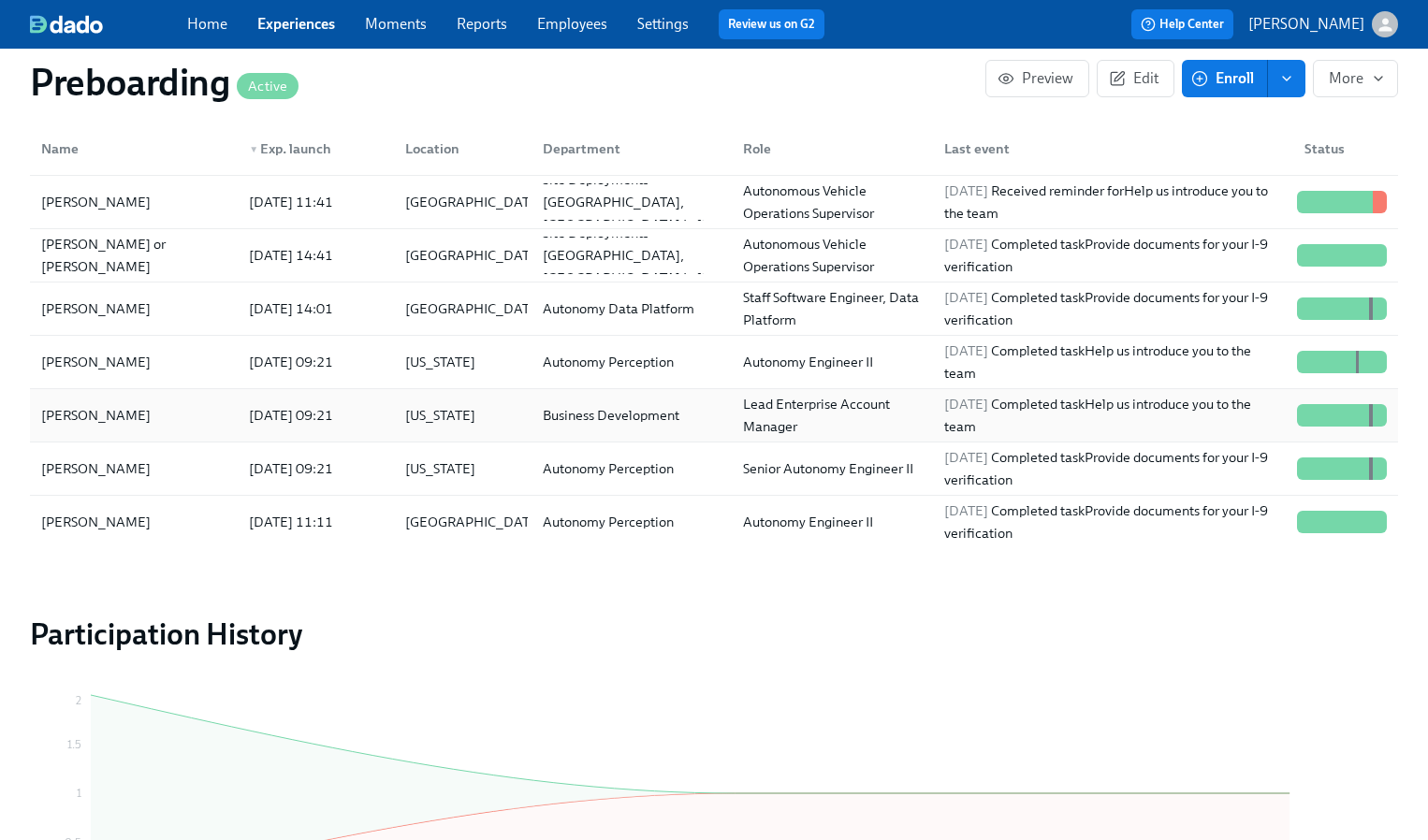
scroll to position [2039, 0]
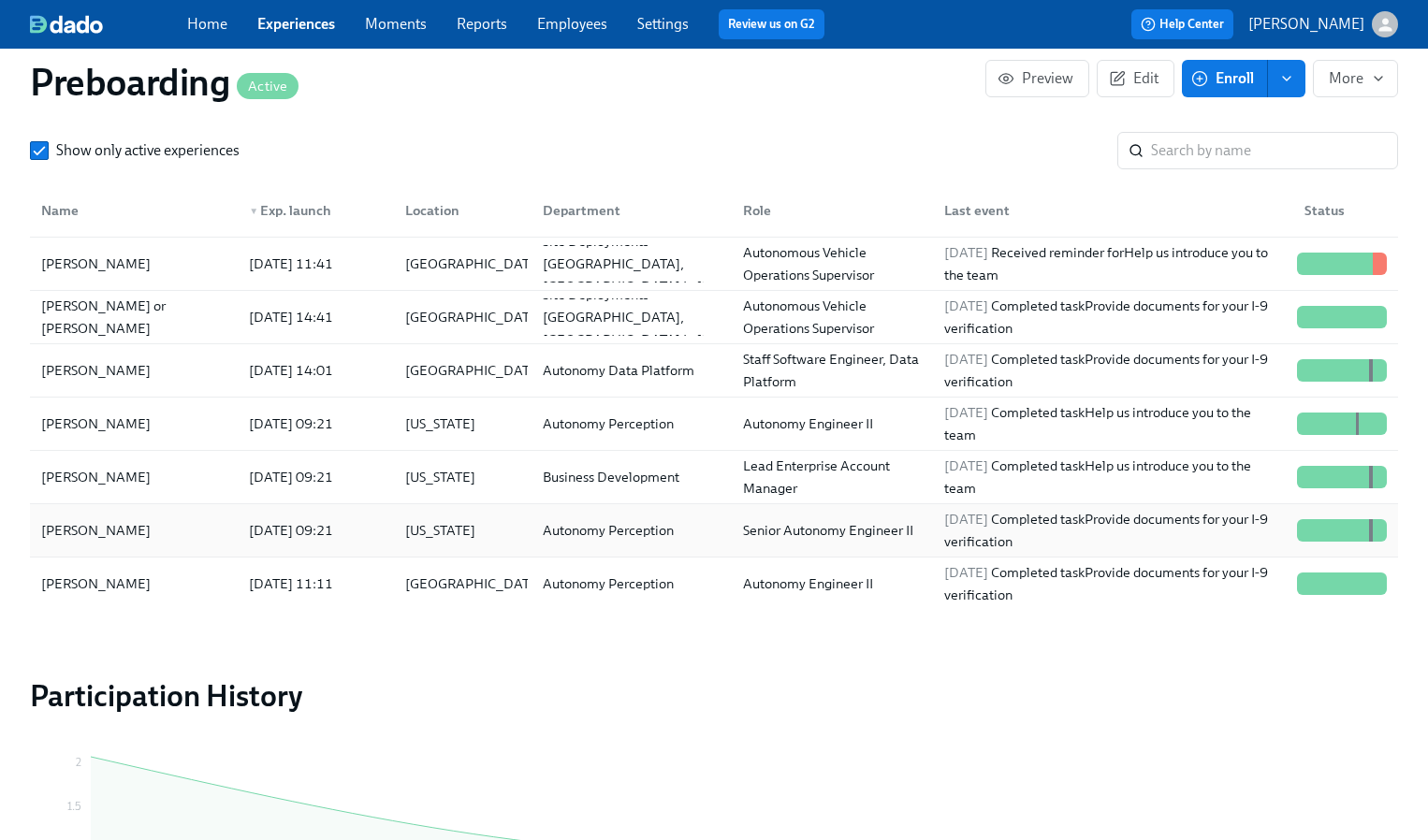
click at [125, 516] on div "Seoho Kang" at bounding box center [134, 530] width 200 height 37
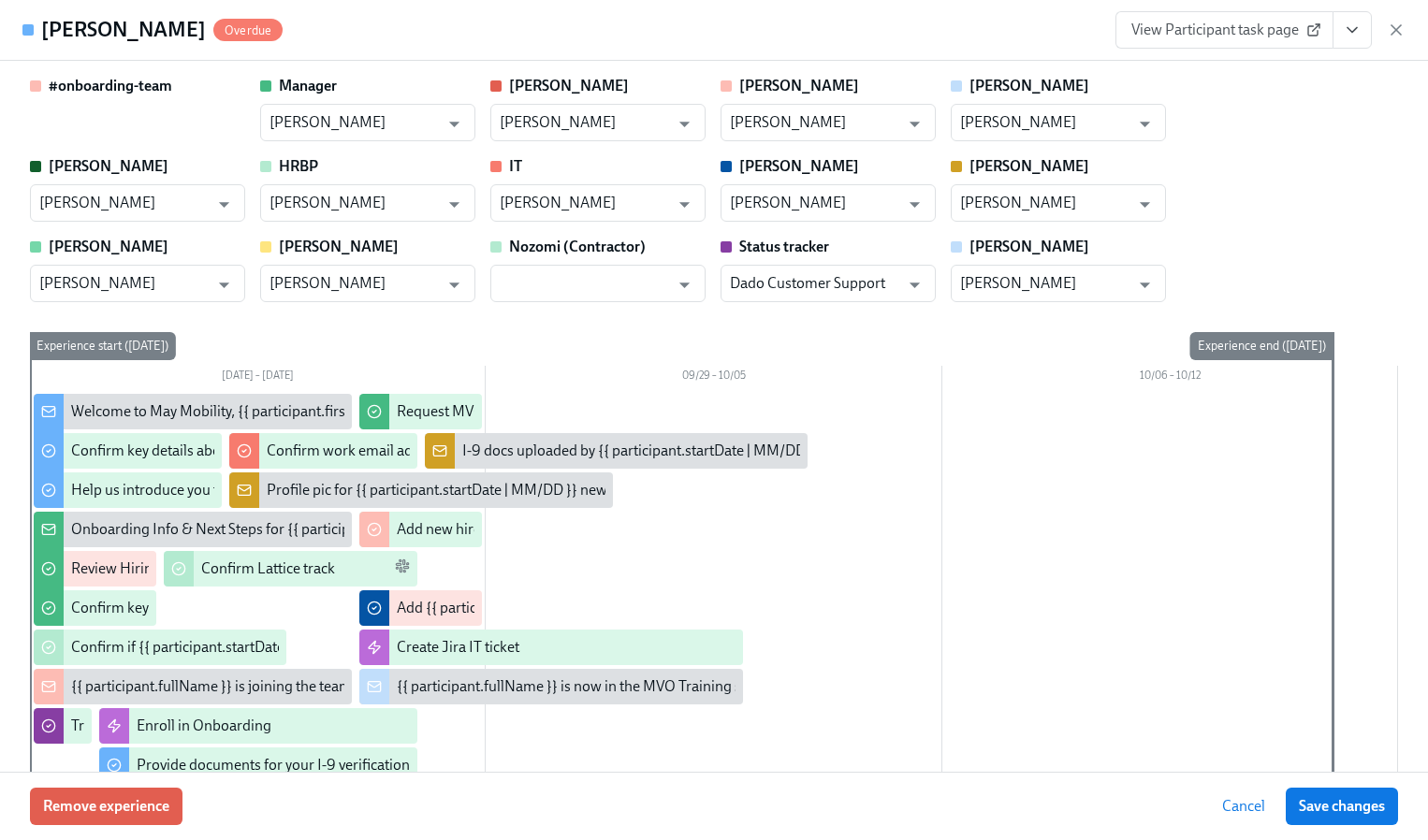
click at [1256, 22] on span "View Participant task page" at bounding box center [1224, 29] width 186 height 19
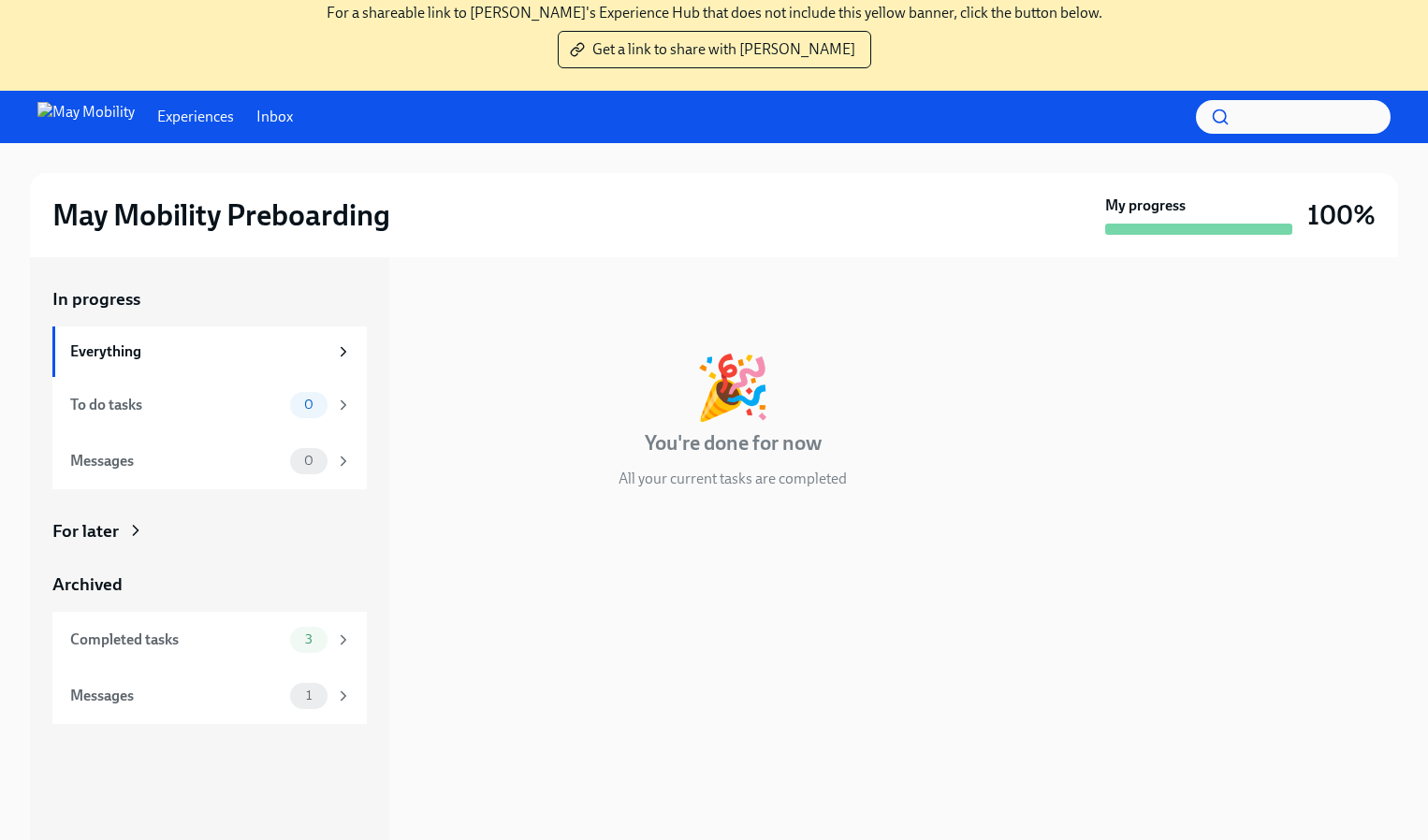
scroll to position [134, 0]
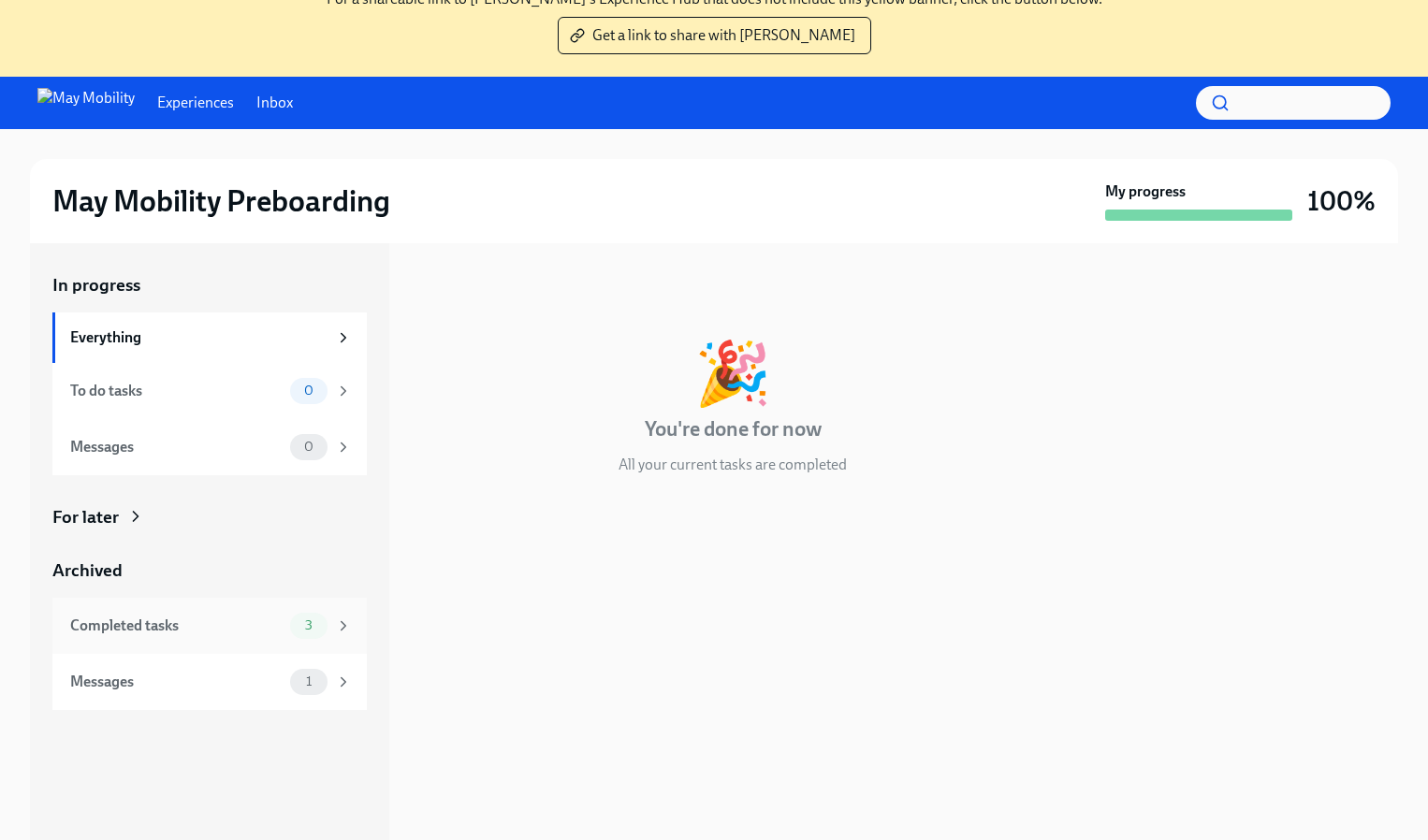
click at [265, 632] on div "Completed tasks" at bounding box center [177, 625] width 213 height 20
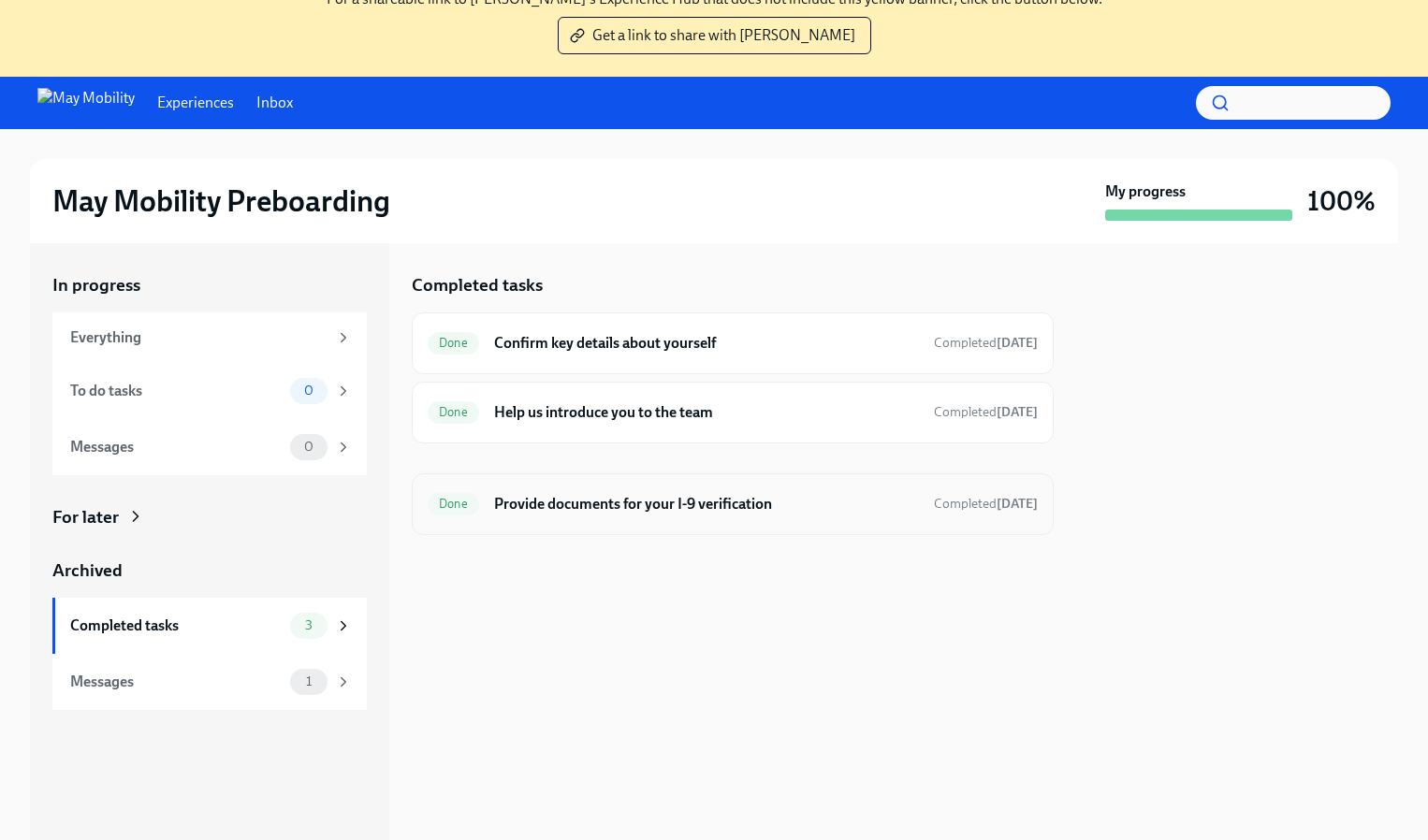
click at [649, 491] on div "Done Provide documents for your I-9 verification Completed [DATE]" at bounding box center [732, 503] width 610 height 30
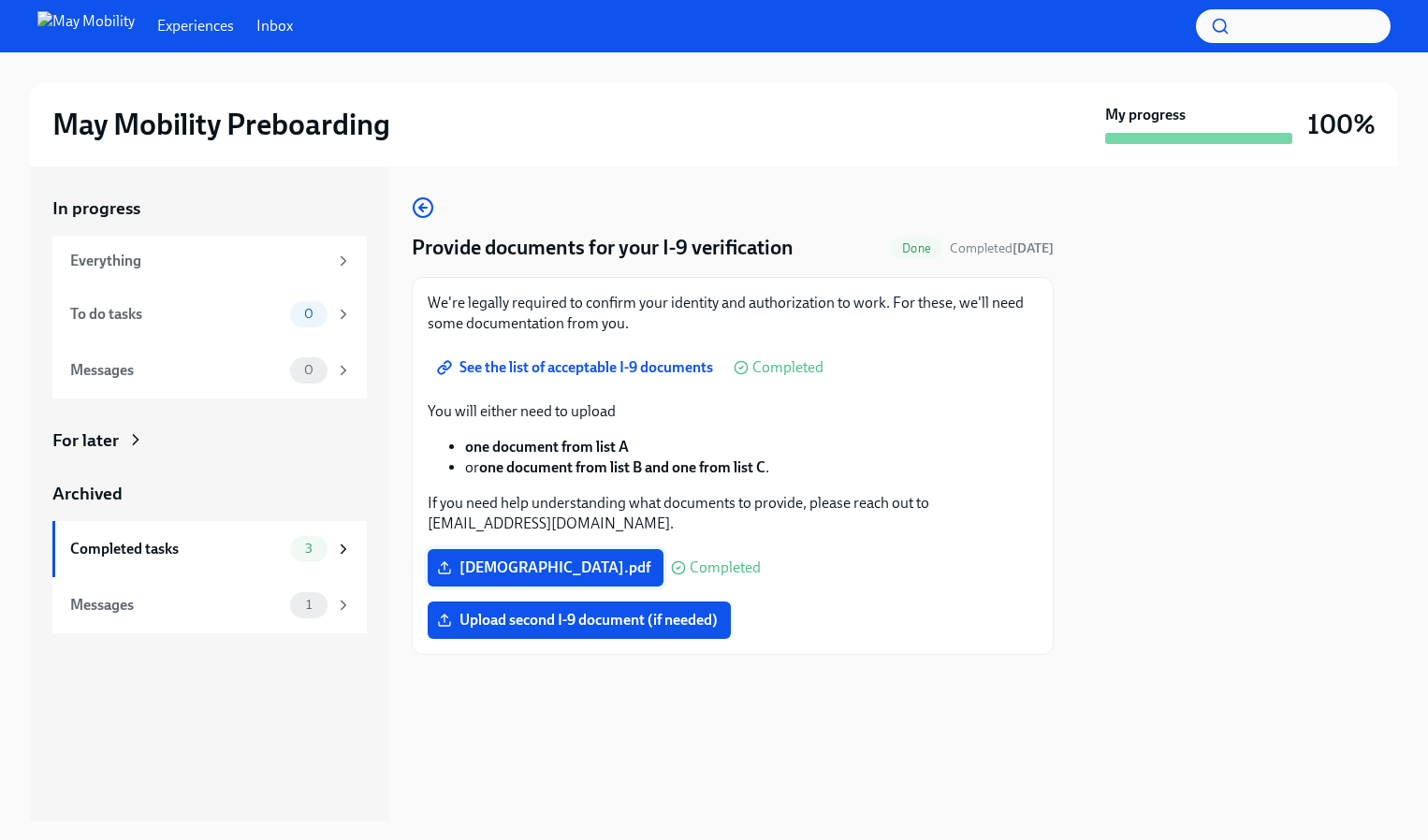
click at [516, 555] on label "[DEMOGRAPHIC_DATA].pdf" at bounding box center [546, 568] width 236 height 37
click at [0, 0] on input "[DEMOGRAPHIC_DATA].pdf" at bounding box center [0, 0] width 0 height 0
